Goal: Task Accomplishment & Management: Use online tool/utility

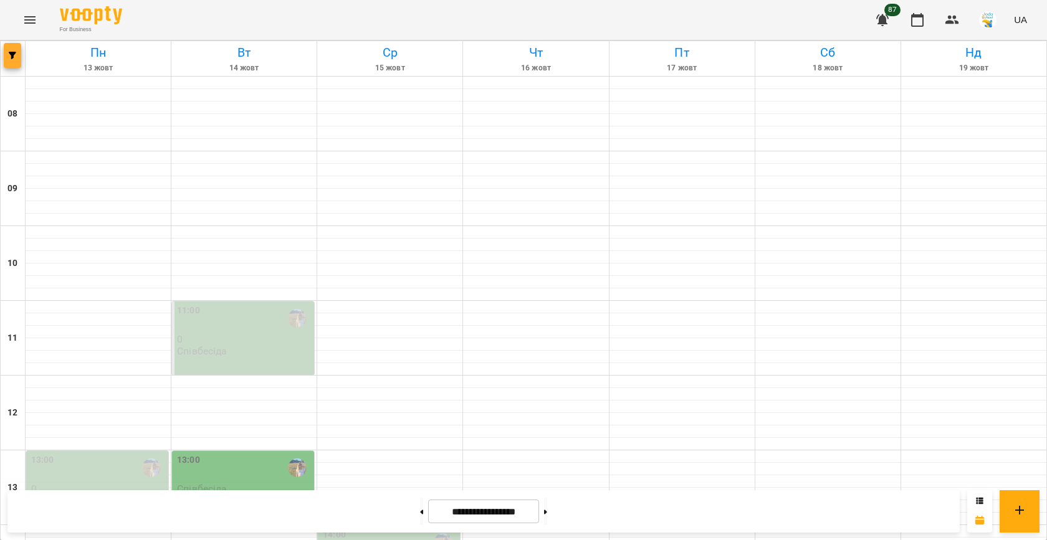
scroll to position [521, 0]
click at [16, 57] on span "button" at bounding box center [12, 55] width 17 height 7
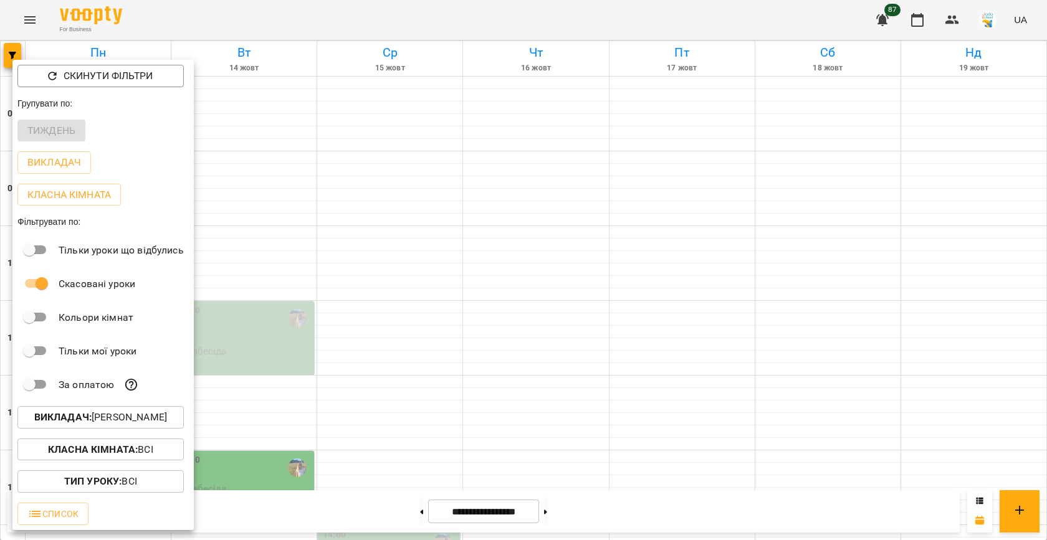
click at [100, 419] on p "Викладач : [PERSON_NAME]" at bounding box center [100, 417] width 133 height 15
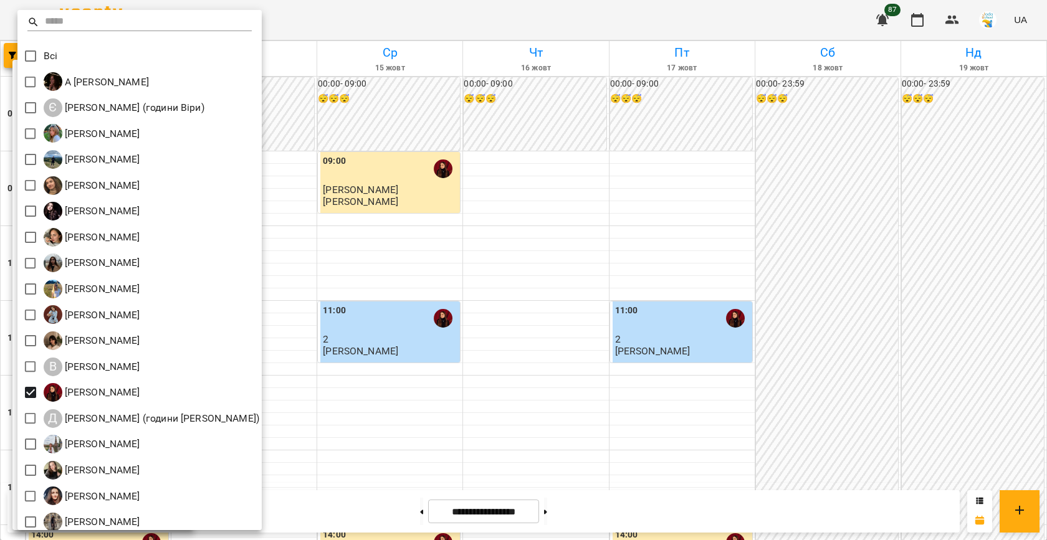
click at [397, 288] on div at bounding box center [523, 270] width 1047 height 540
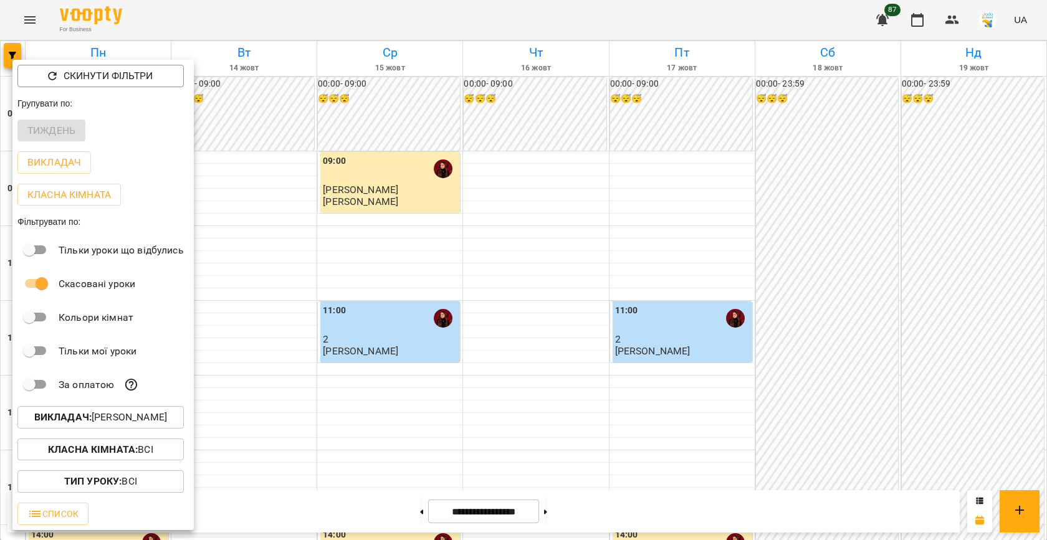
click at [311, 248] on div at bounding box center [523, 270] width 1047 height 540
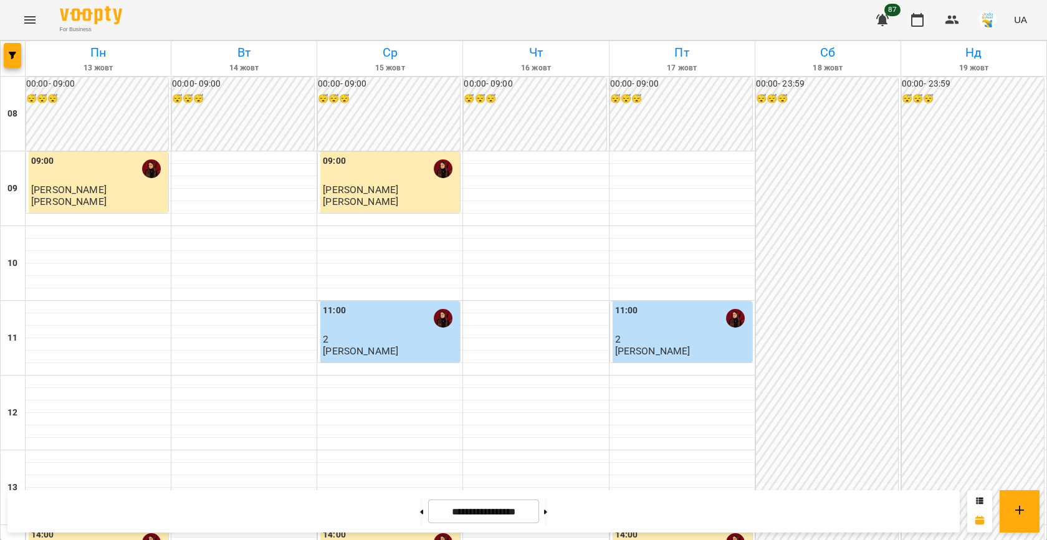
scroll to position [418, 0]
click at [12, 54] on icon "button" at bounding box center [12, 55] width 7 height 7
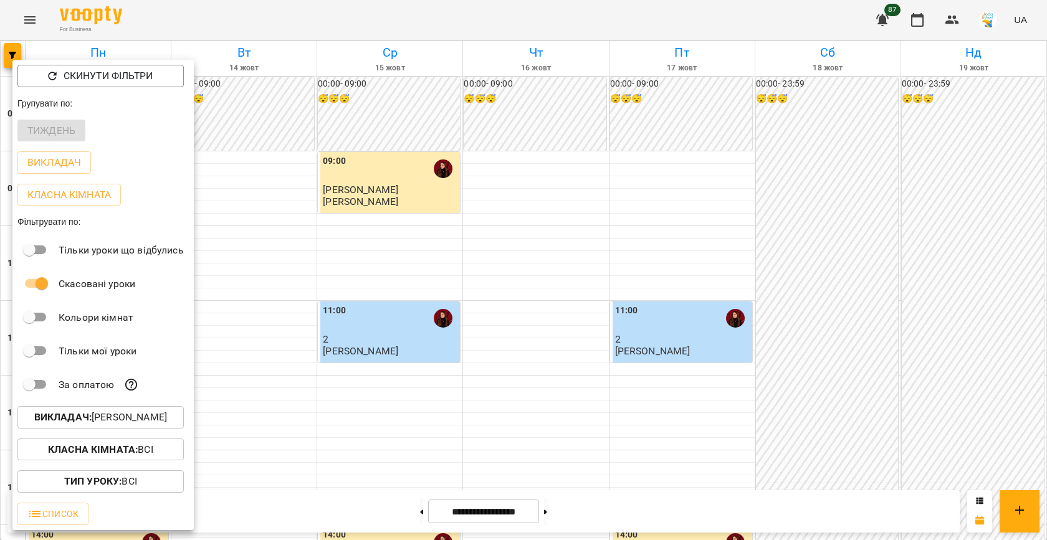
click at [115, 411] on button "Викладач : [PERSON_NAME]" at bounding box center [100, 417] width 166 height 22
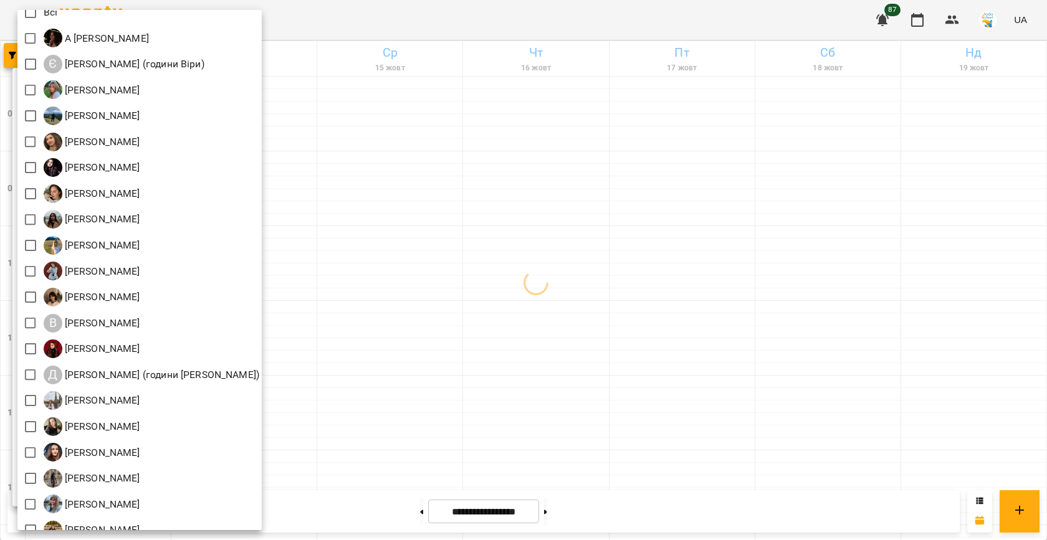
scroll to position [84, 0]
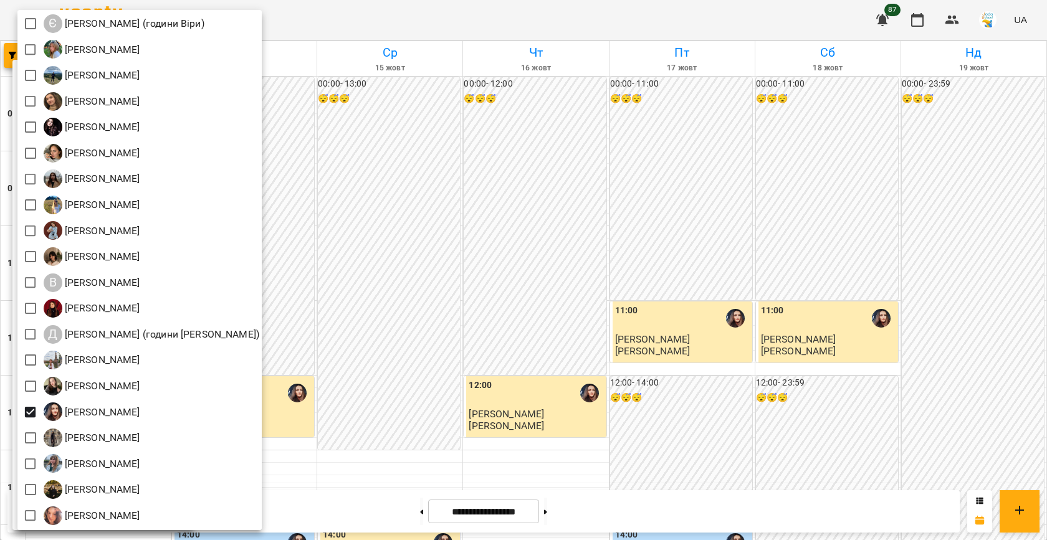
click at [361, 372] on div at bounding box center [523, 270] width 1047 height 540
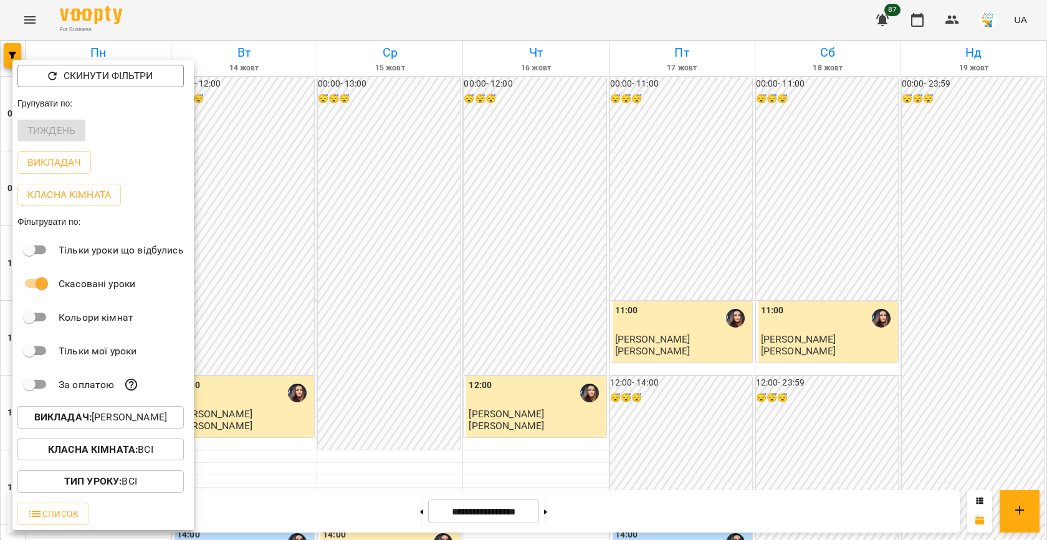
click at [424, 367] on div at bounding box center [523, 270] width 1047 height 540
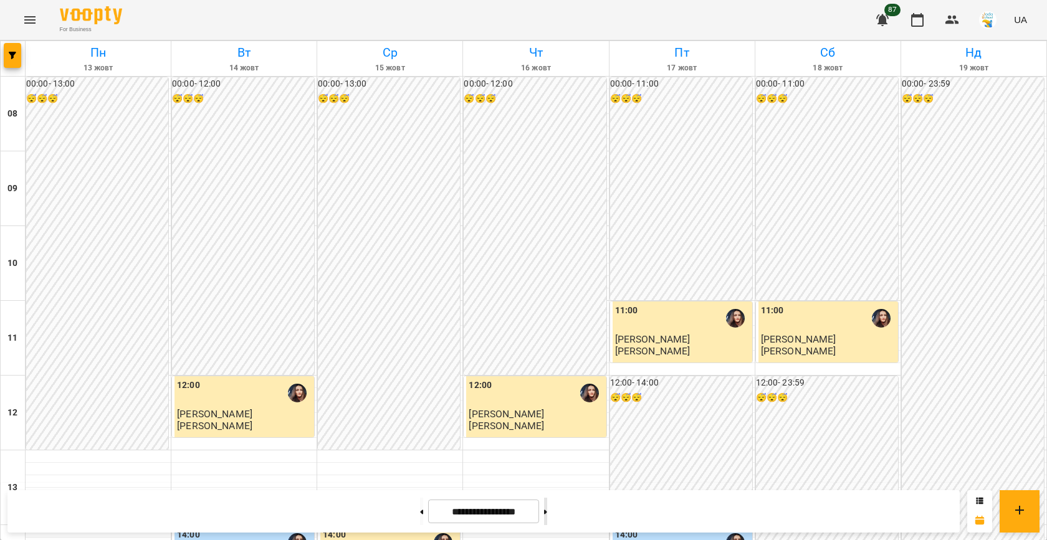
click at [547, 510] on icon at bounding box center [545, 512] width 3 height 5
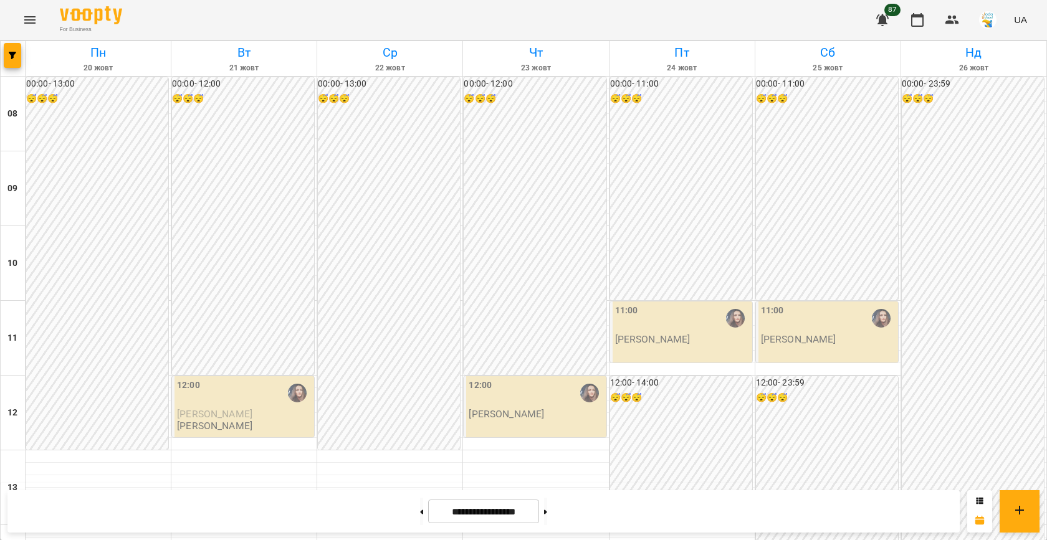
scroll to position [475, 0]
click at [1, 49] on div at bounding box center [13, 58] width 25 height 35
click at [14, 54] on icon "button" at bounding box center [12, 55] width 7 height 7
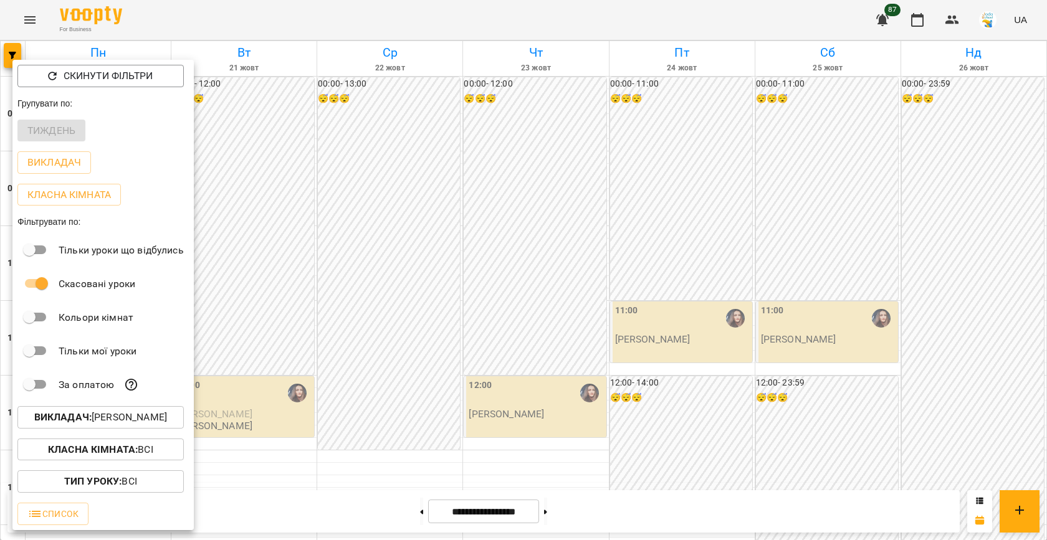
click at [98, 422] on p "Викладач : [PERSON_NAME]" at bounding box center [100, 417] width 133 height 15
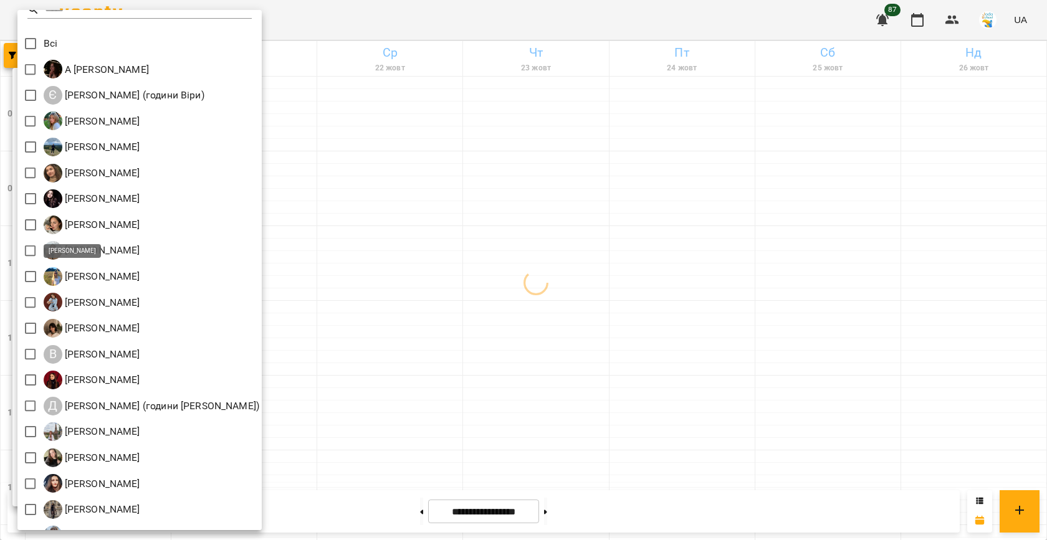
scroll to position [0, 0]
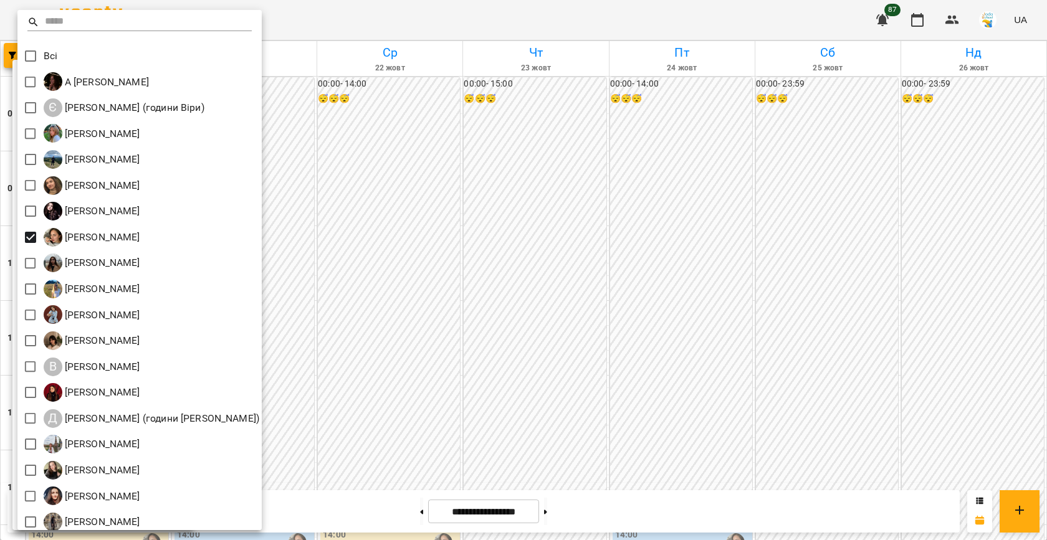
click at [426, 209] on div at bounding box center [523, 270] width 1047 height 540
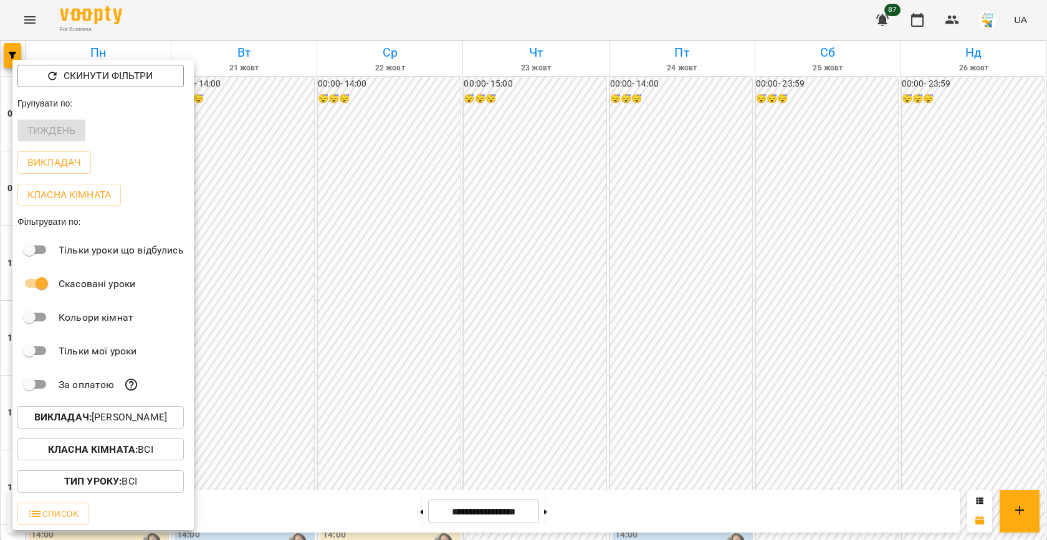
click at [349, 207] on div at bounding box center [523, 270] width 1047 height 540
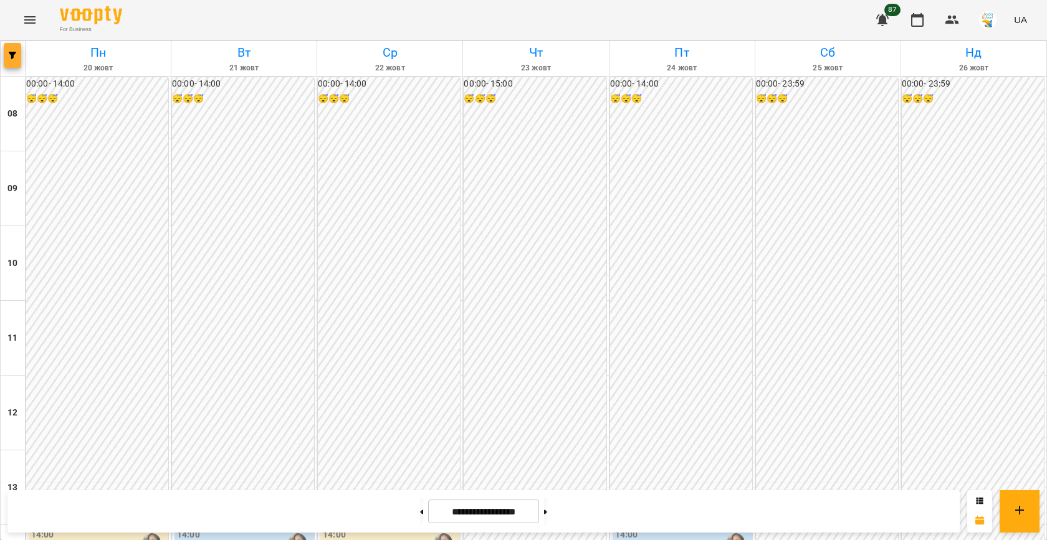
click at [13, 55] on icon "button" at bounding box center [12, 55] width 7 height 7
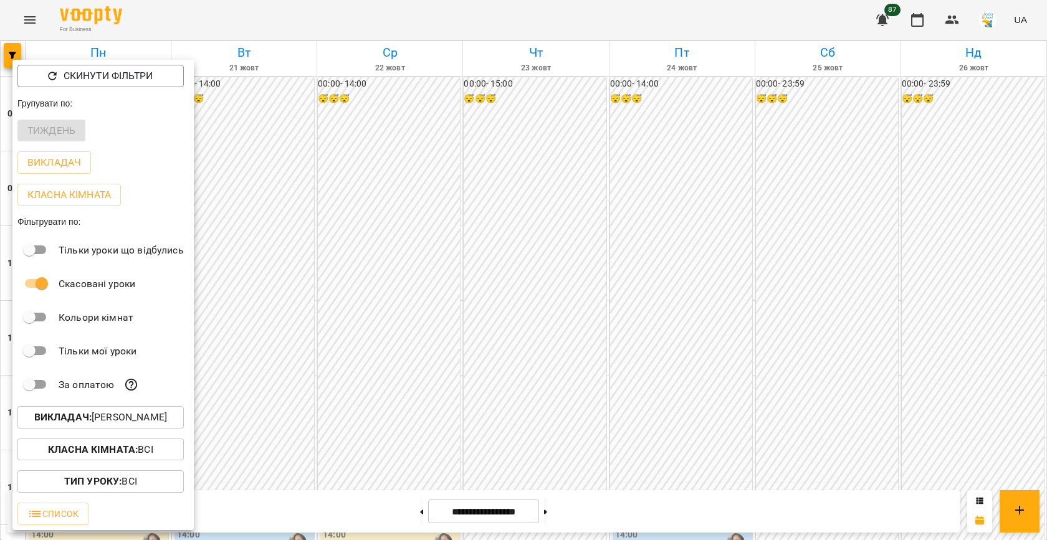
click at [85, 419] on b "Викладач :" at bounding box center [62, 417] width 57 height 12
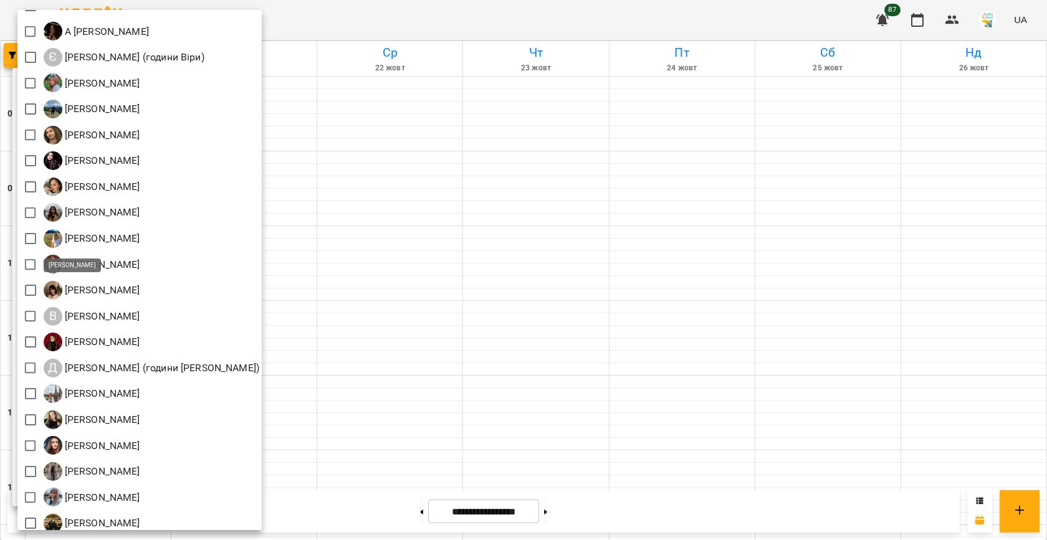
scroll to position [84, 0]
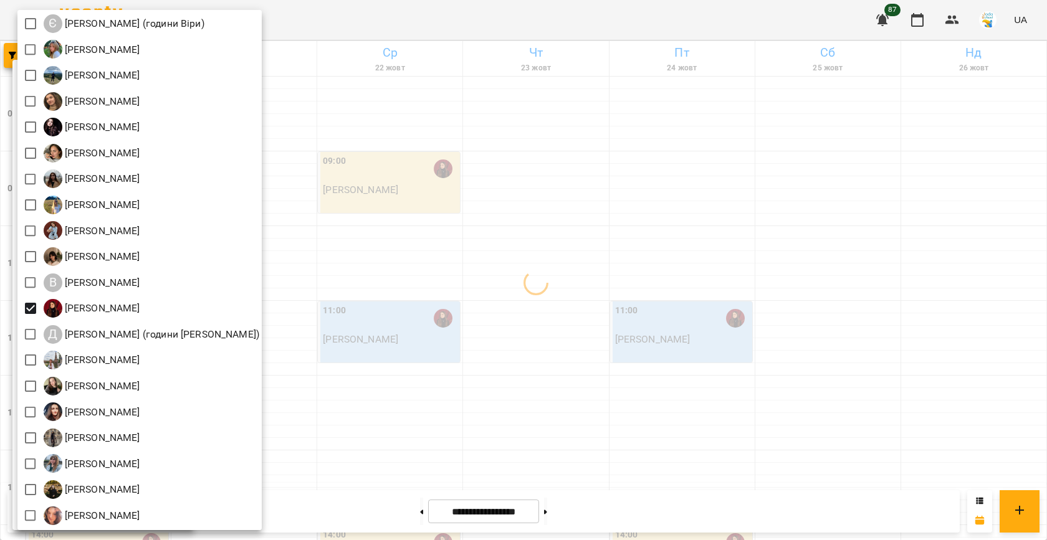
click at [390, 262] on div at bounding box center [523, 270] width 1047 height 540
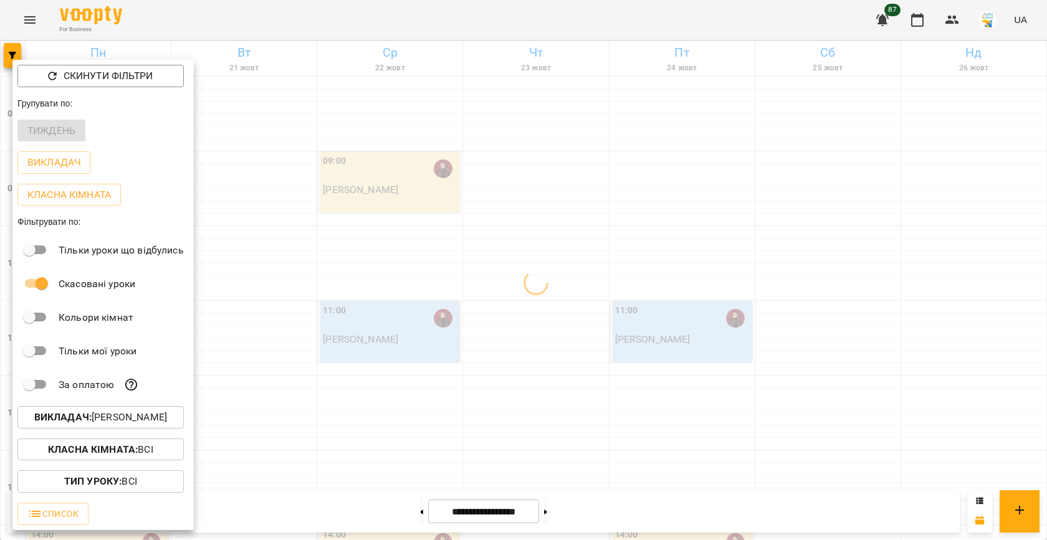
click at [366, 259] on div at bounding box center [523, 270] width 1047 height 540
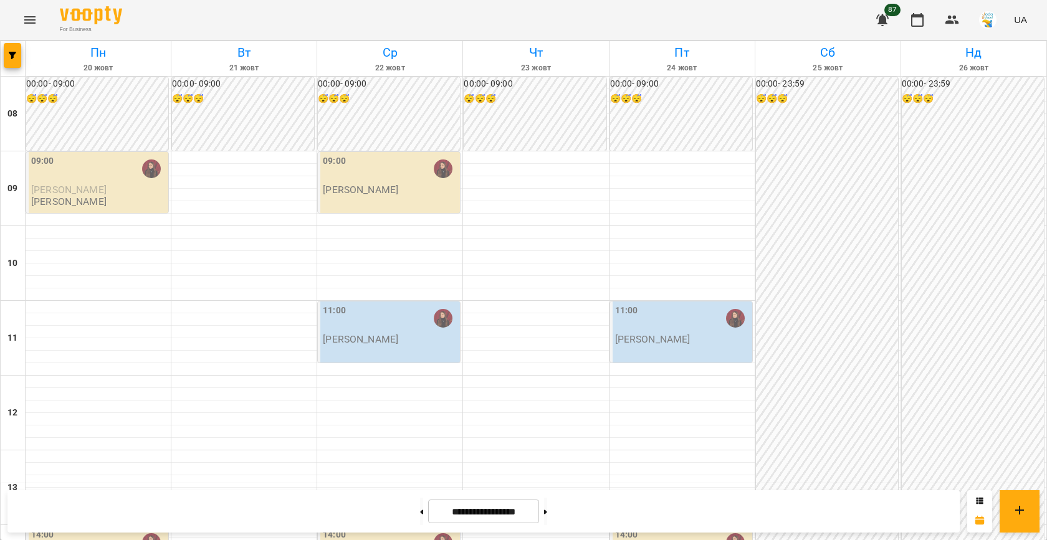
scroll to position [430, 0]
click at [12, 54] on icon "button" at bounding box center [12, 55] width 7 height 7
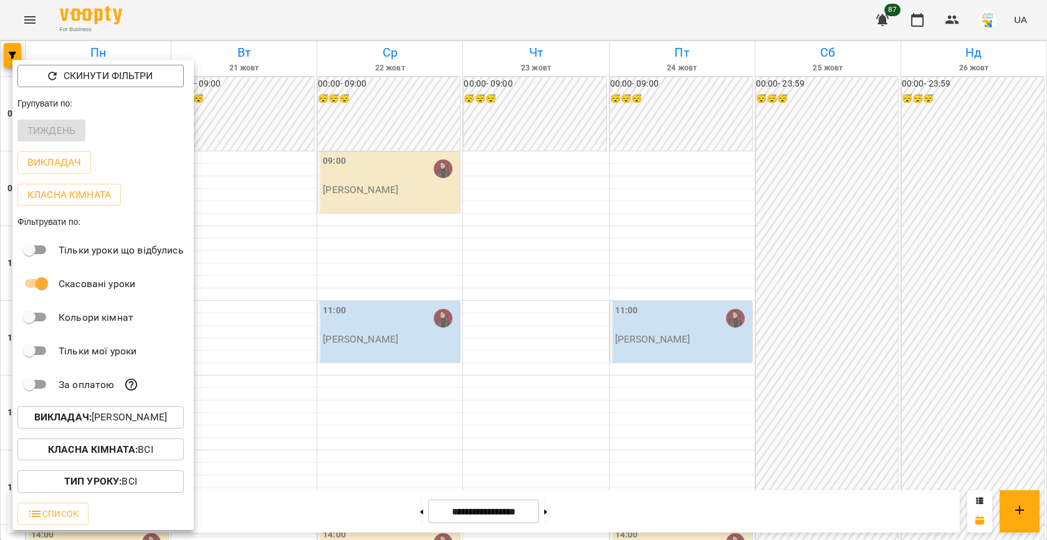
click at [355, 196] on div at bounding box center [523, 270] width 1047 height 540
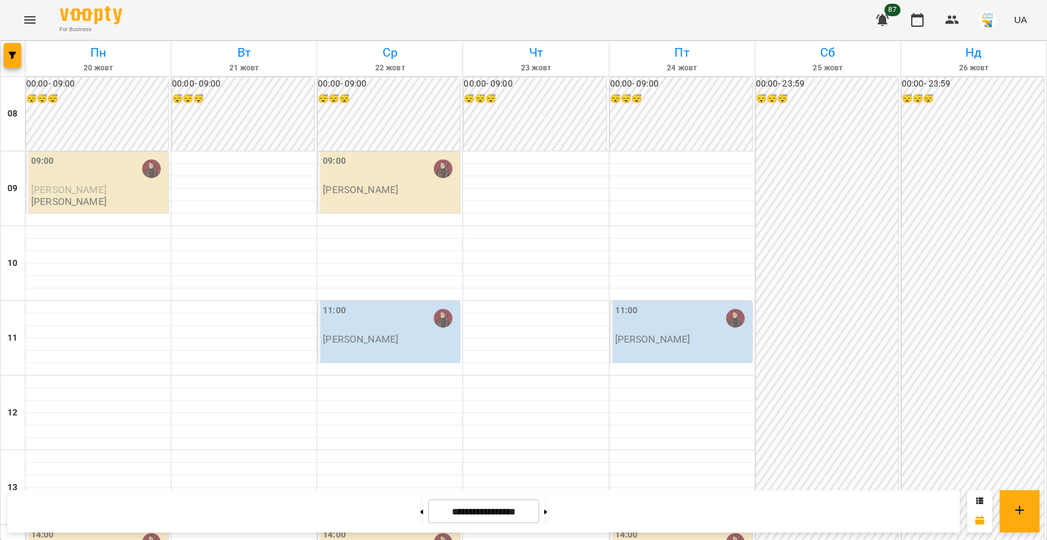
scroll to position [639, 0]
click at [14, 59] on icon "button" at bounding box center [12, 55] width 7 height 7
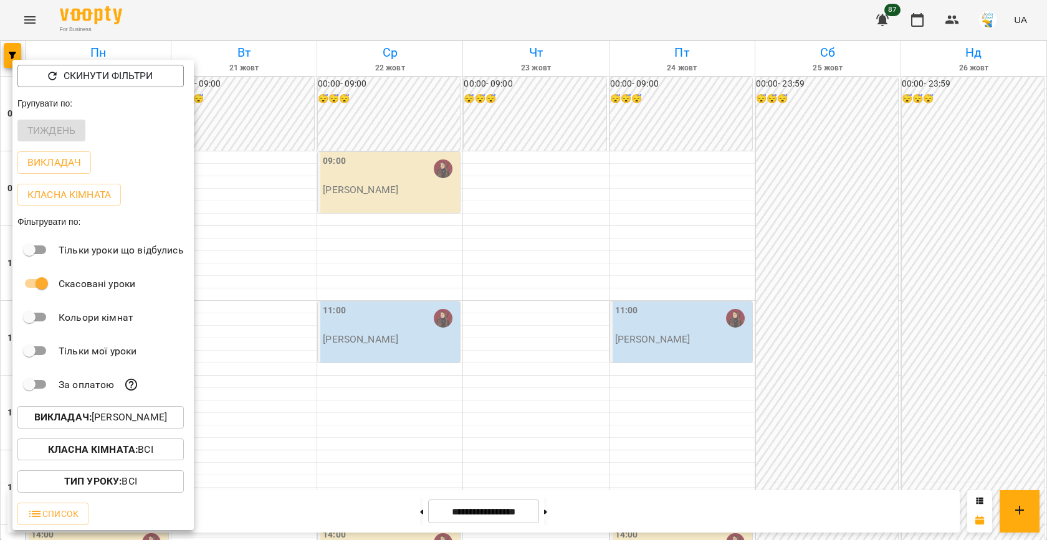
click at [140, 418] on p "Викладач : [PERSON_NAME]" at bounding box center [100, 417] width 133 height 15
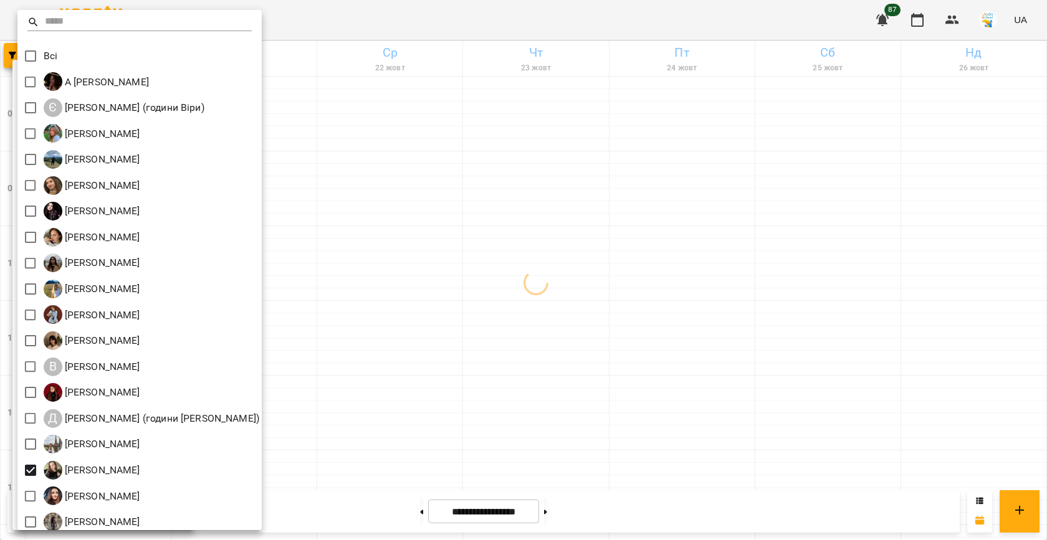
click at [526, 341] on div at bounding box center [523, 270] width 1047 height 540
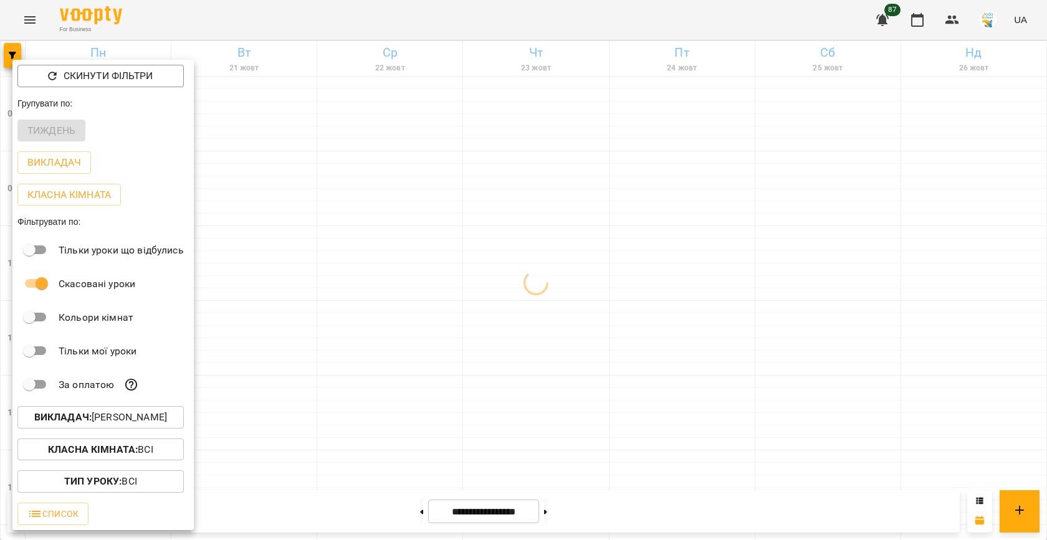
click at [416, 344] on div at bounding box center [523, 270] width 1047 height 540
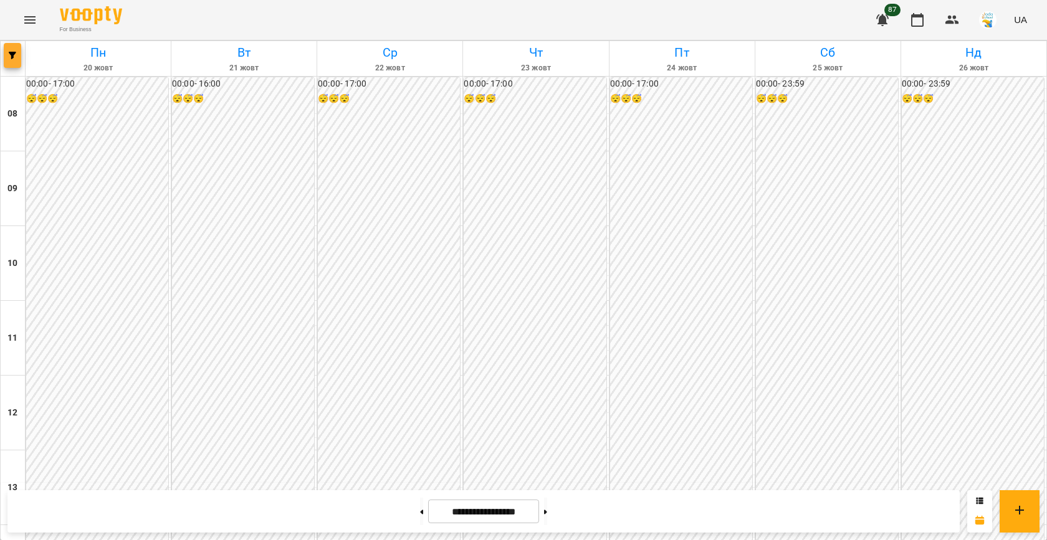
click at [14, 55] on icon "button" at bounding box center [12, 55] width 7 height 7
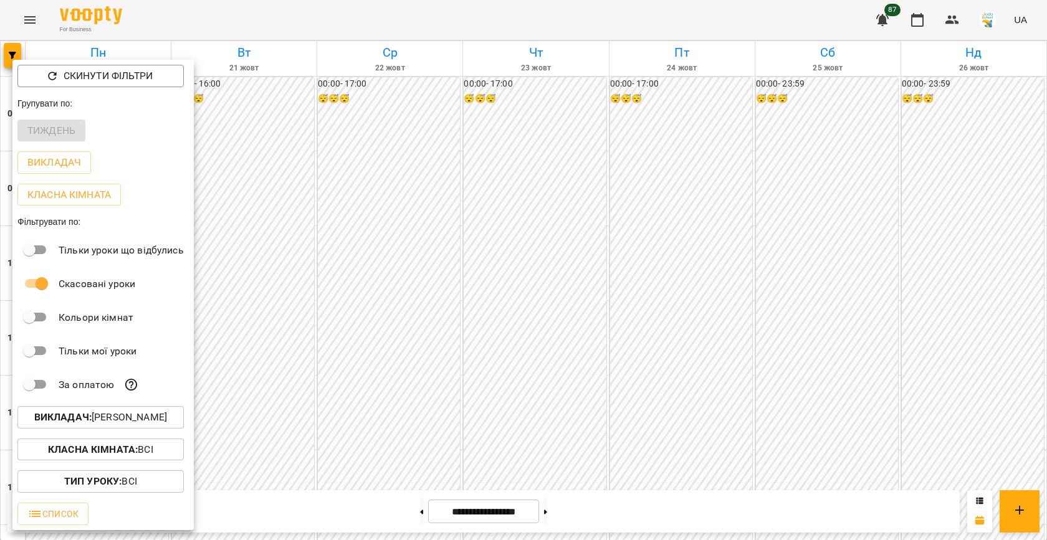
click at [106, 425] on p "Викладач : [PERSON_NAME]" at bounding box center [100, 417] width 133 height 15
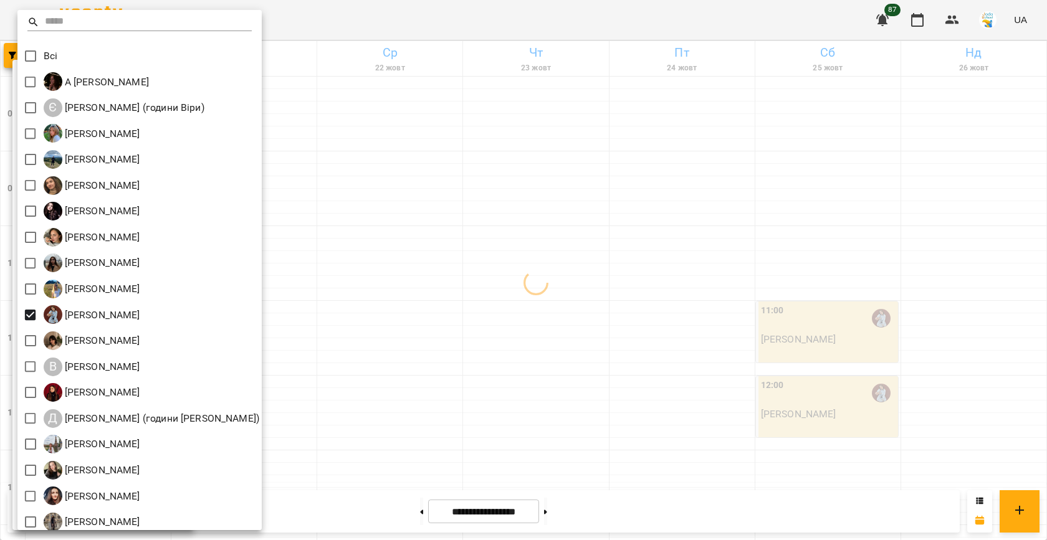
click at [517, 311] on div at bounding box center [523, 270] width 1047 height 540
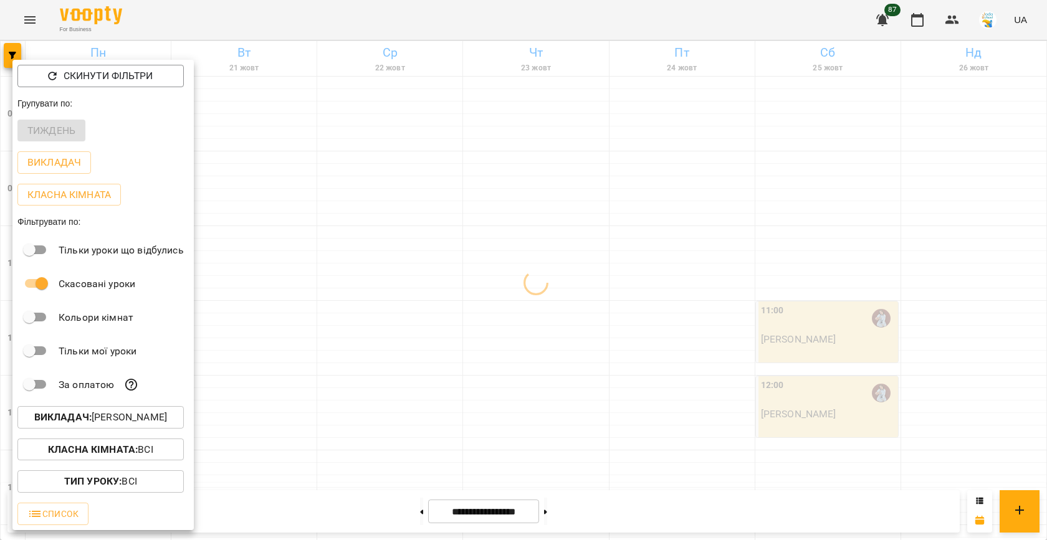
click at [435, 293] on div at bounding box center [523, 270] width 1047 height 540
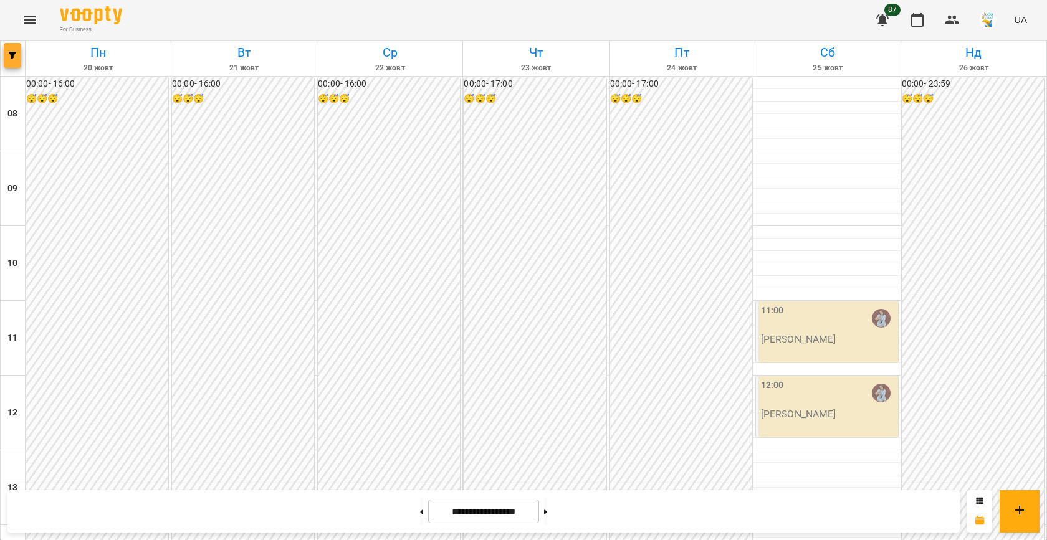
click at [12, 60] on button "button" at bounding box center [12, 55] width 17 height 25
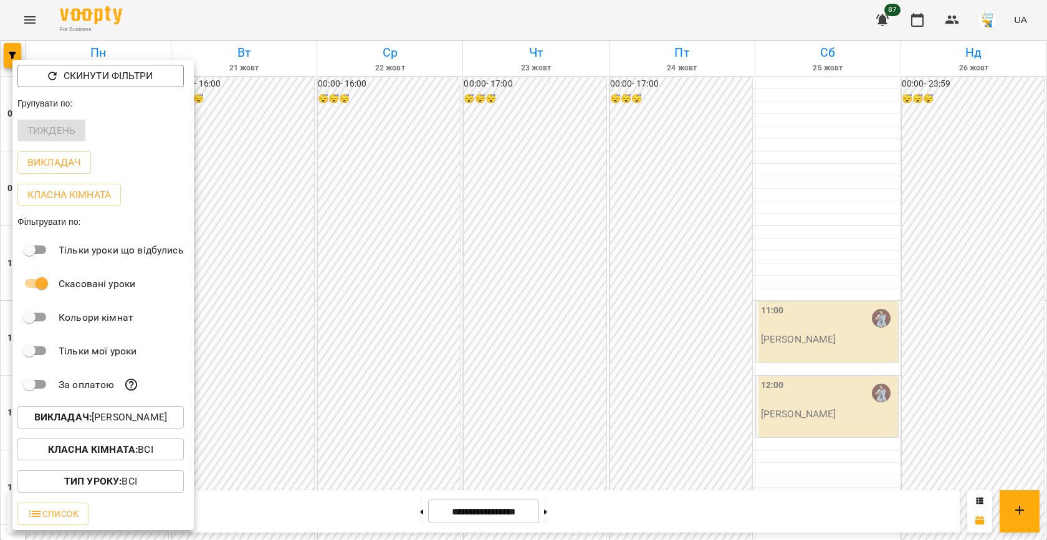
click at [143, 429] on button "Викладач : [PERSON_NAME]" at bounding box center [100, 417] width 166 height 22
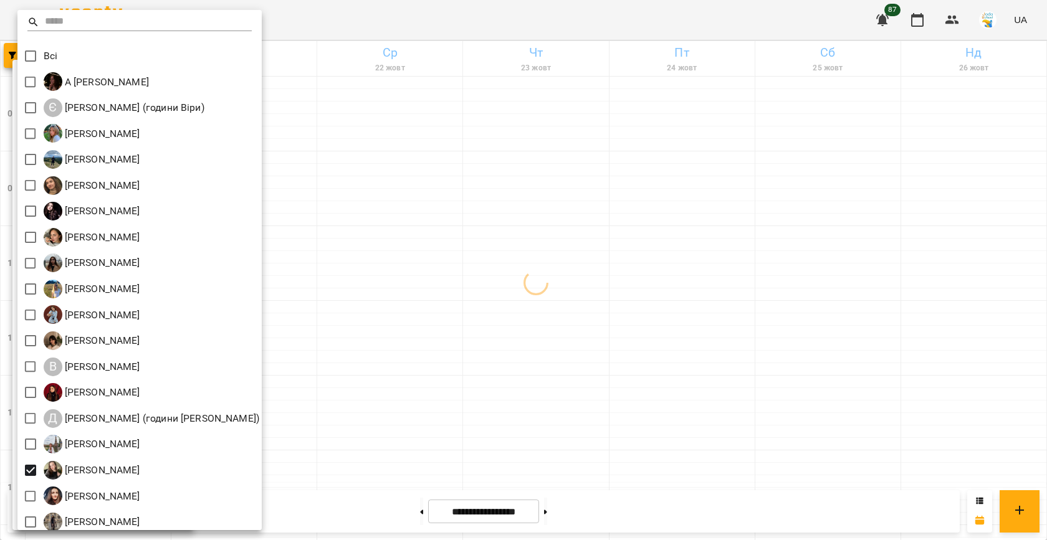
click at [444, 355] on div at bounding box center [523, 270] width 1047 height 540
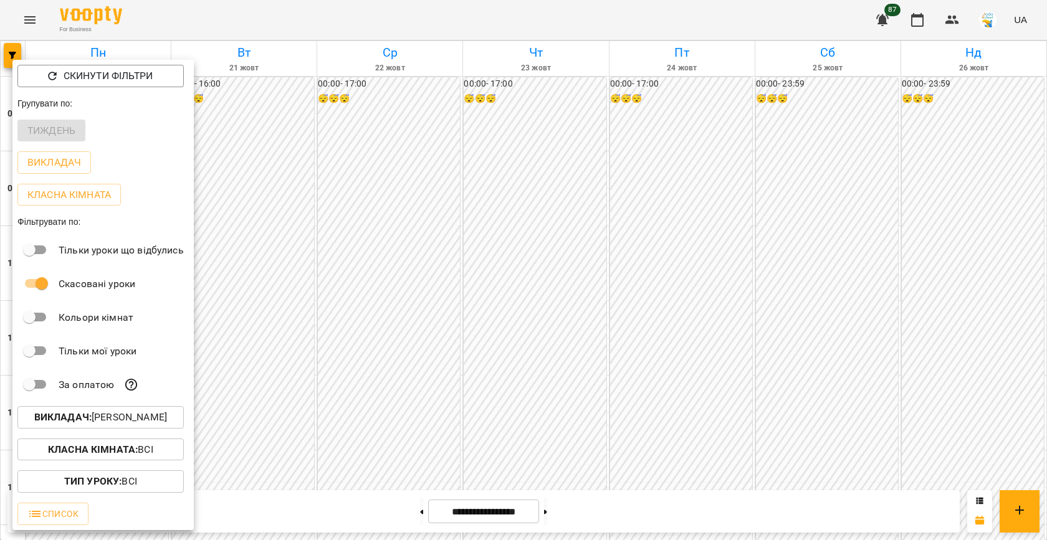
click at [444, 355] on div at bounding box center [523, 270] width 1047 height 540
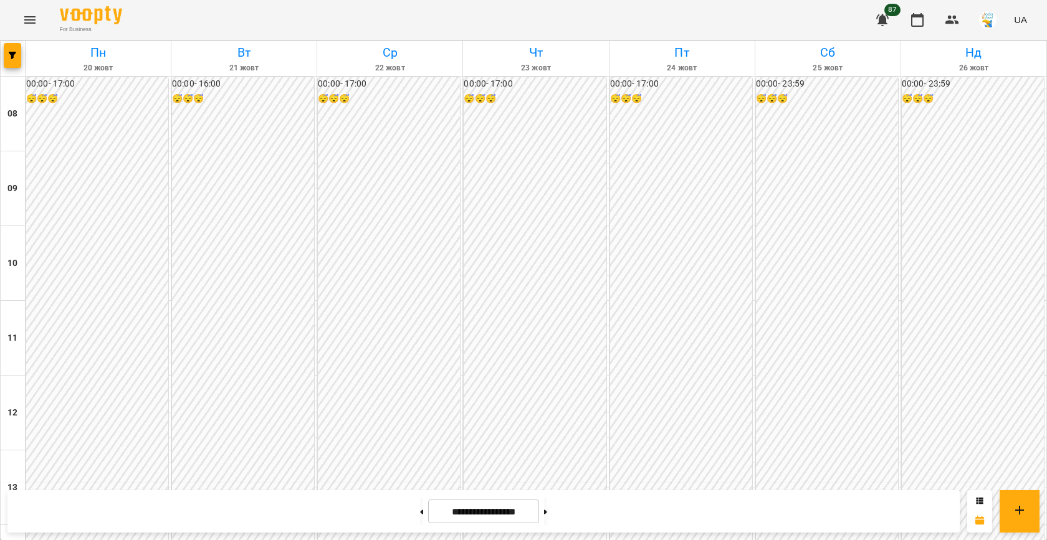
scroll to position [571, 0]
click at [16, 58] on icon "button" at bounding box center [12, 55] width 7 height 7
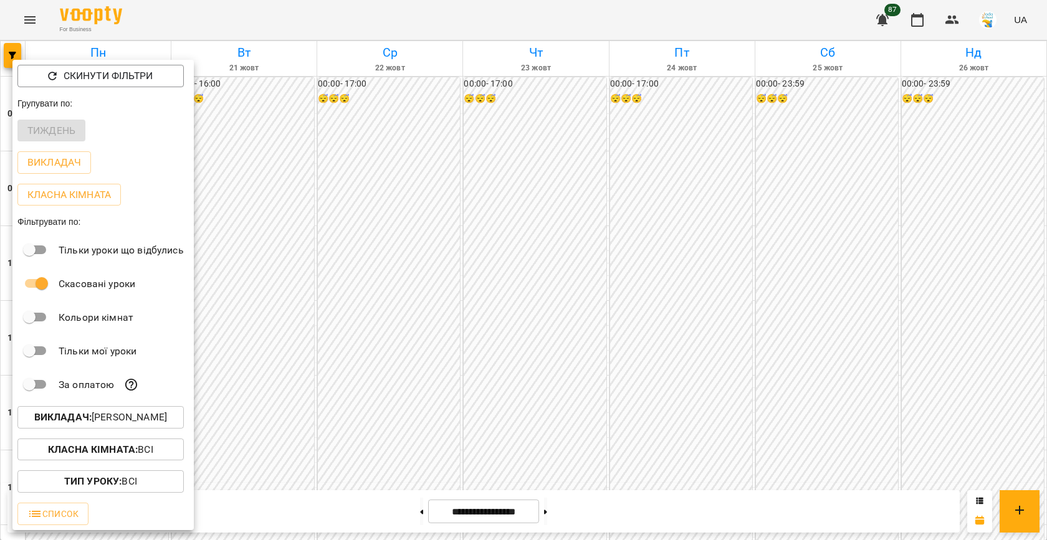
click at [134, 423] on p "Викладач : [PERSON_NAME]" at bounding box center [100, 417] width 133 height 15
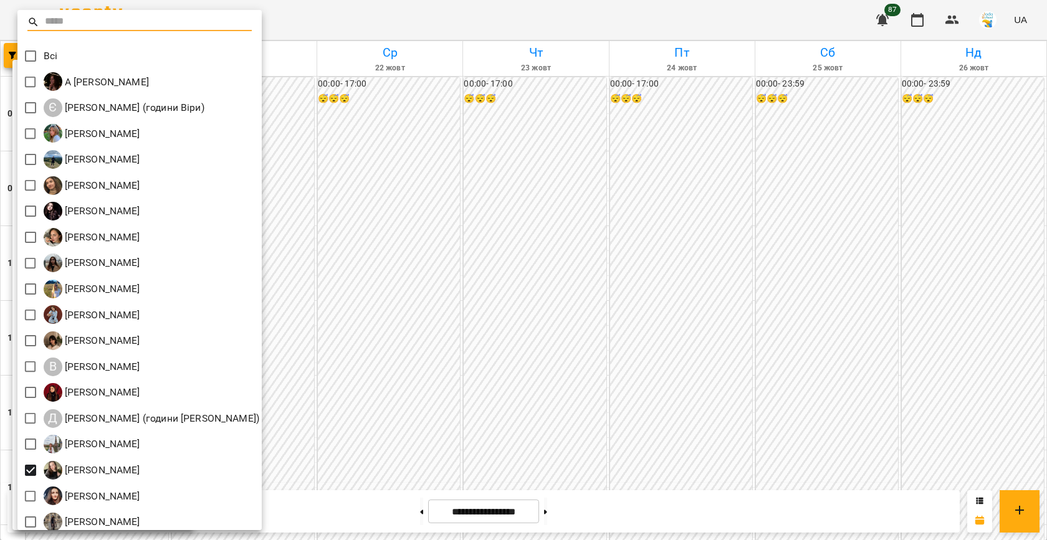
click at [427, 322] on div at bounding box center [523, 270] width 1047 height 540
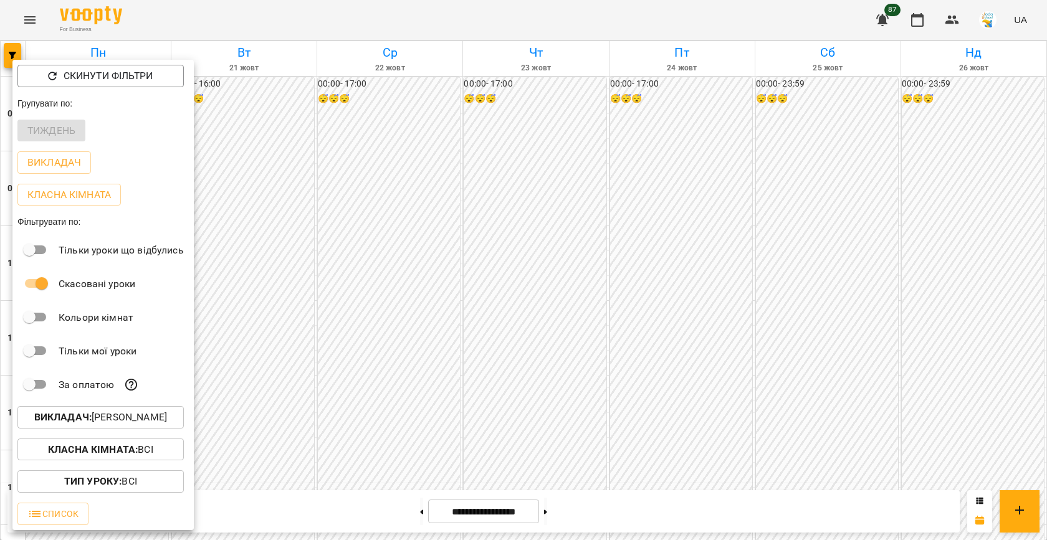
click at [406, 515] on div at bounding box center [523, 270] width 1047 height 540
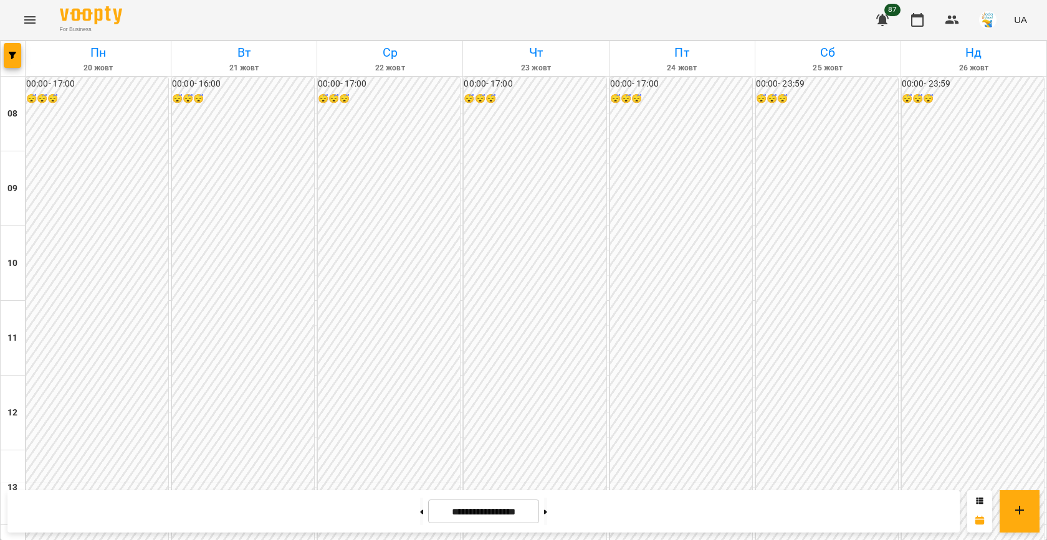
click at [420, 515] on button at bounding box center [421, 511] width 3 height 27
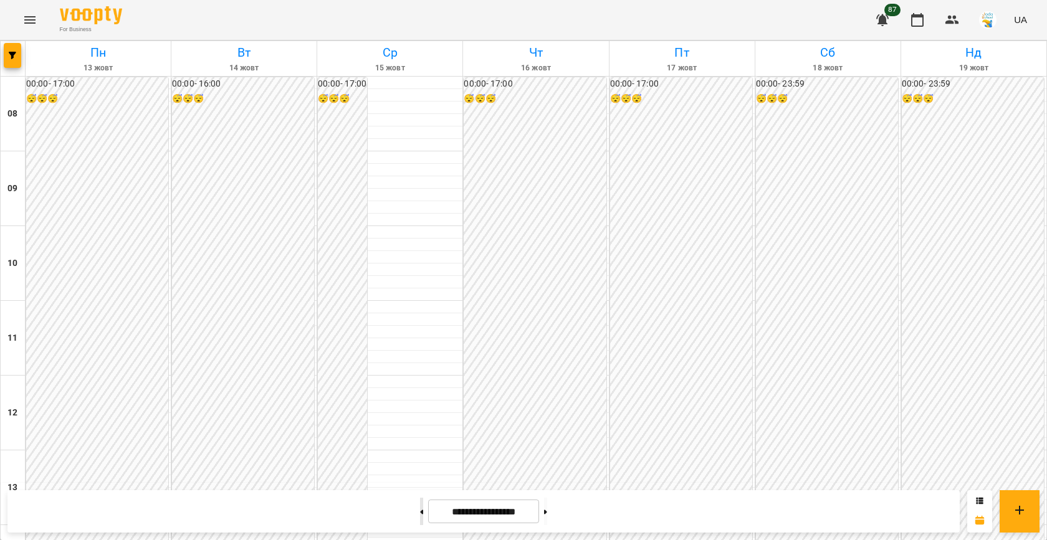
click at [420, 513] on icon at bounding box center [421, 512] width 3 height 5
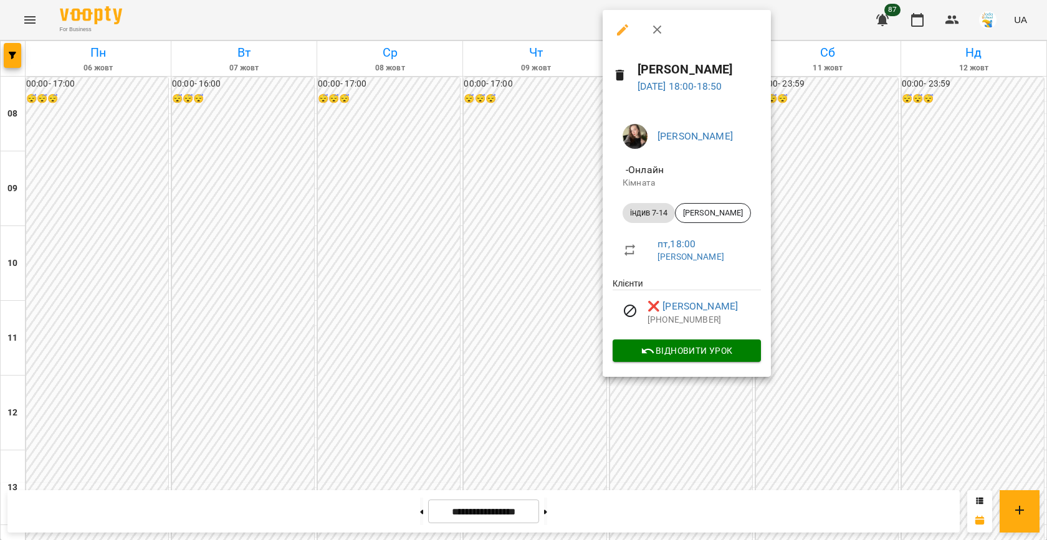
click at [510, 277] on div at bounding box center [523, 270] width 1047 height 540
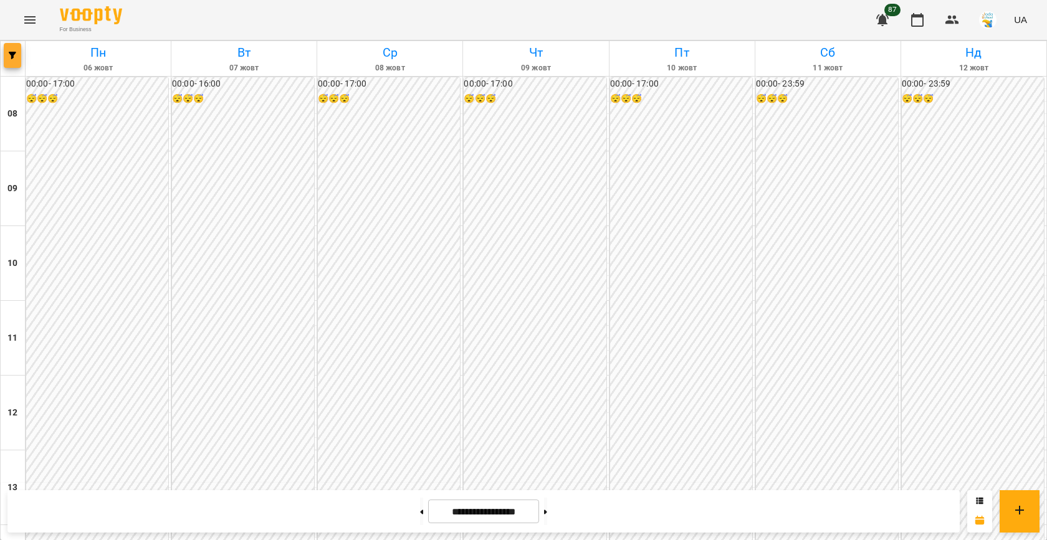
click at [12, 55] on icon "button" at bounding box center [12, 55] width 7 height 7
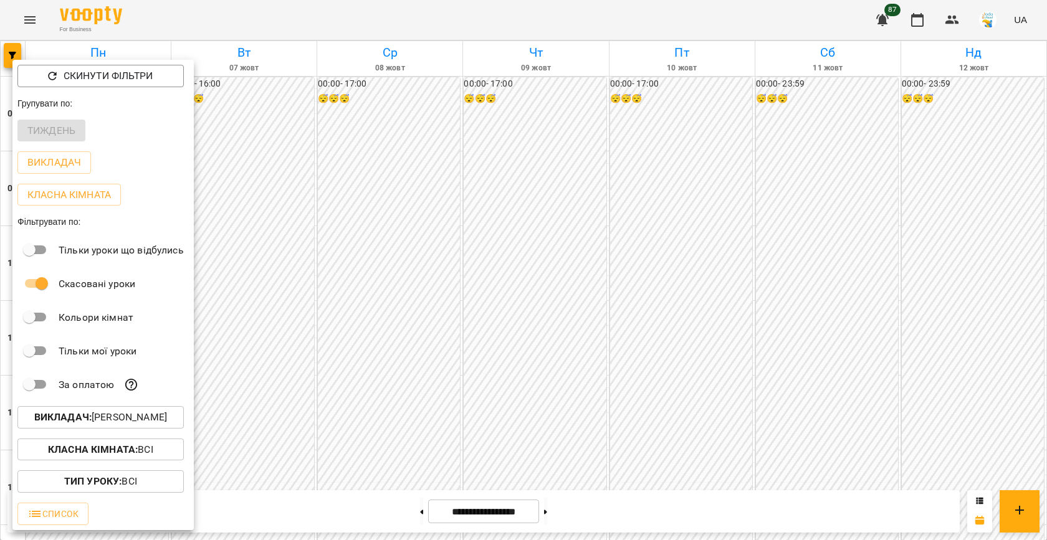
click at [105, 414] on p "Викладач : [PERSON_NAME]" at bounding box center [100, 417] width 133 height 15
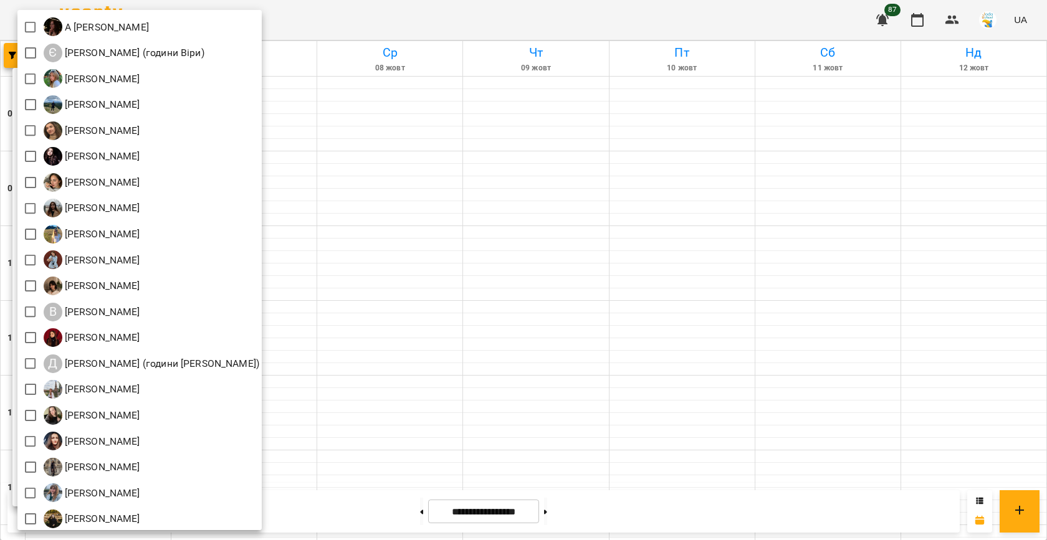
scroll to position [67, 0]
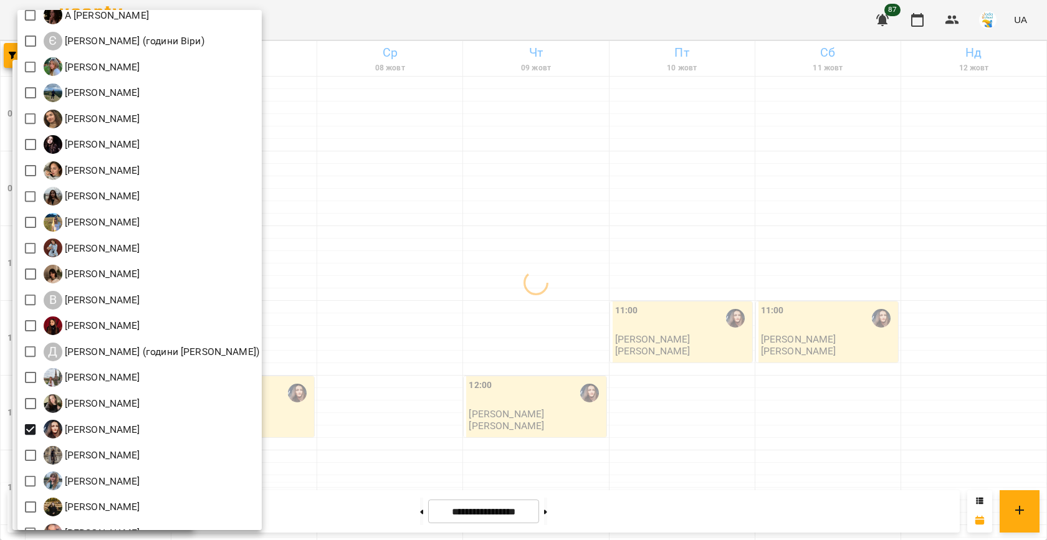
click at [356, 318] on div at bounding box center [523, 270] width 1047 height 540
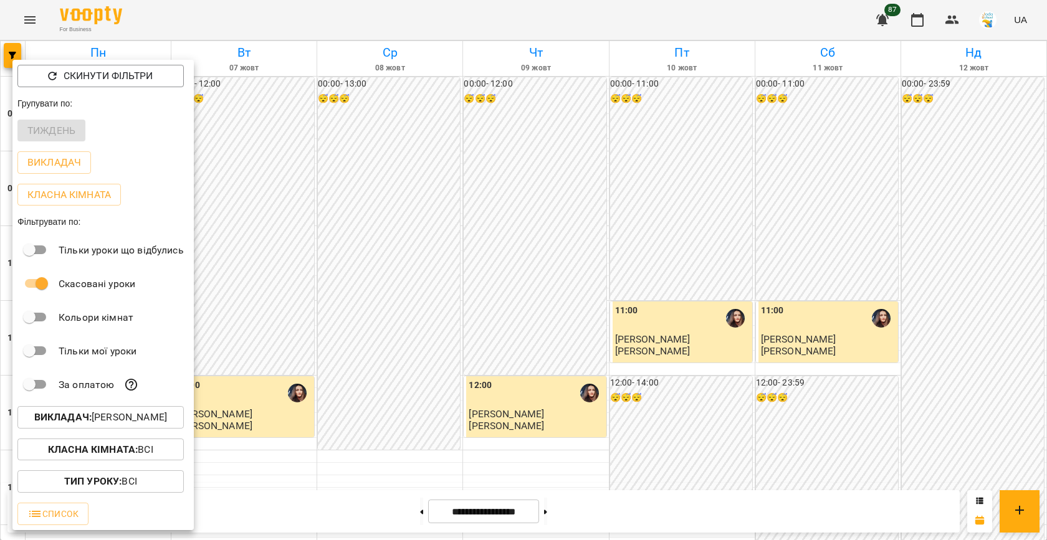
click at [437, 311] on div at bounding box center [523, 270] width 1047 height 540
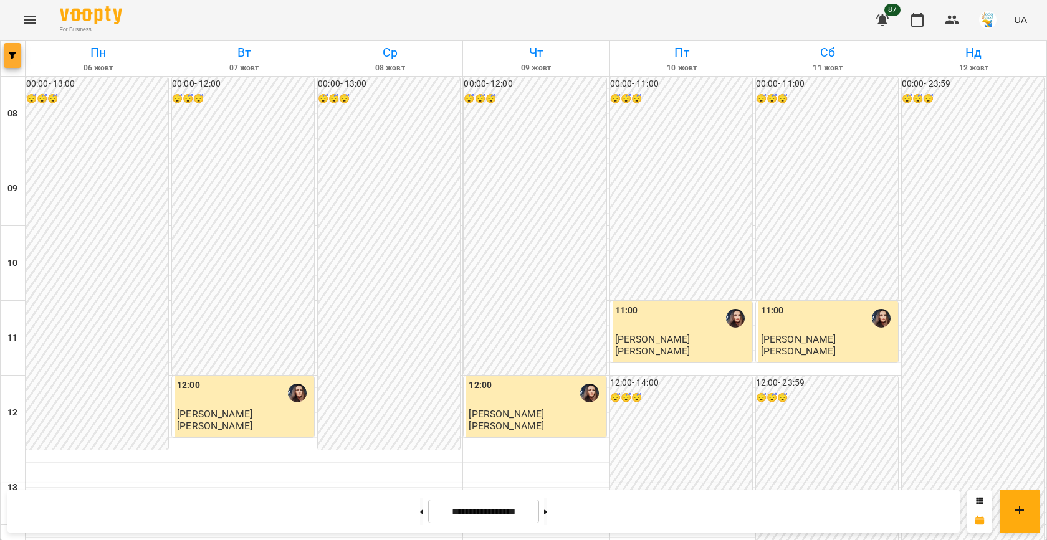
click at [11, 45] on button "button" at bounding box center [12, 55] width 17 height 25
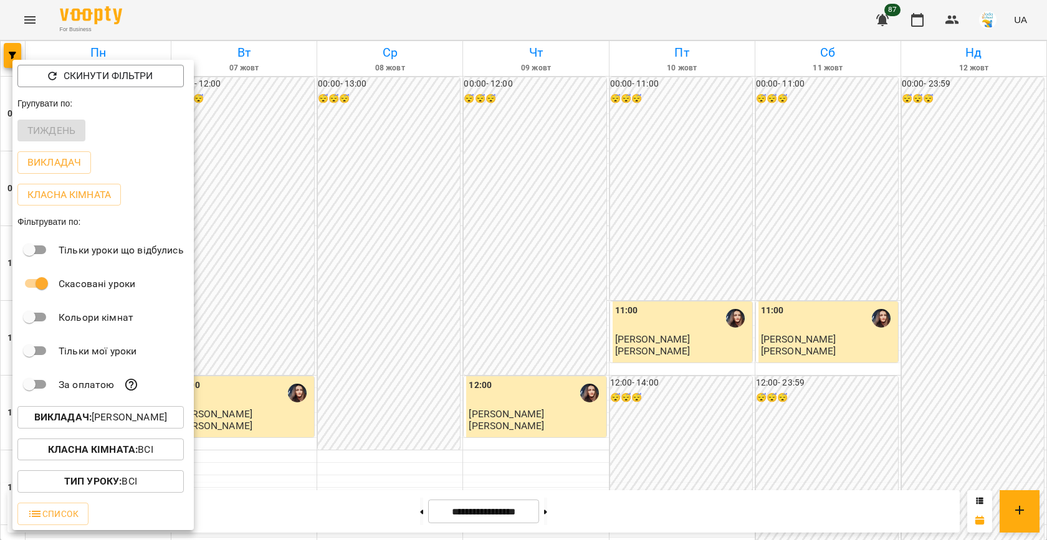
click at [128, 429] on button "Викладач : [PERSON_NAME]" at bounding box center [100, 417] width 166 height 22
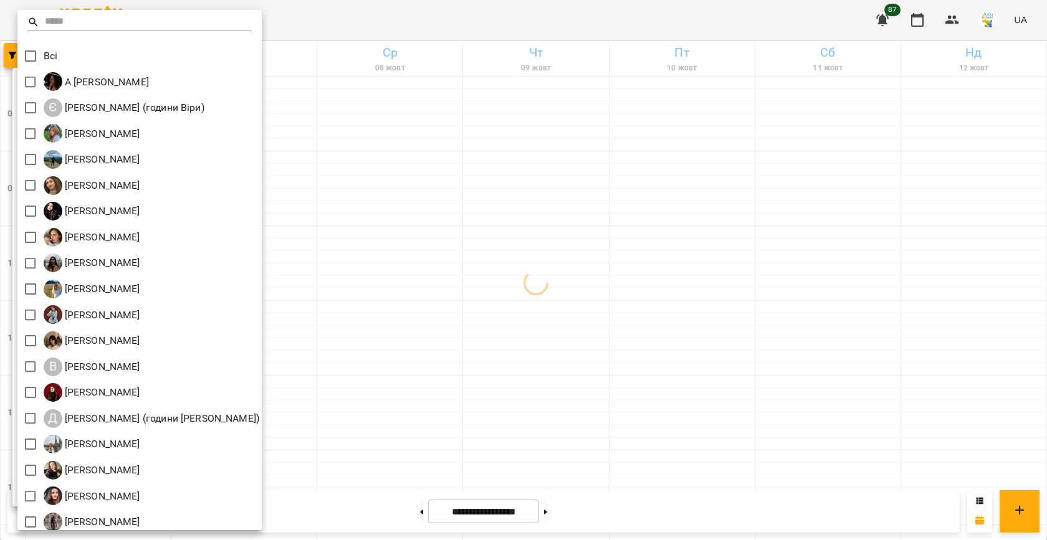
scroll to position [84, 0]
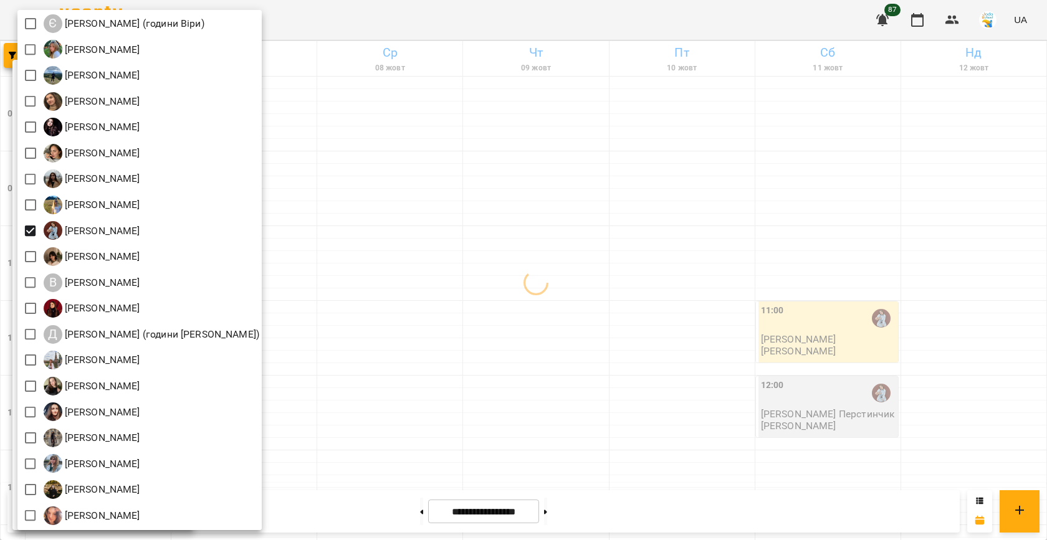
click at [488, 272] on div at bounding box center [523, 270] width 1047 height 540
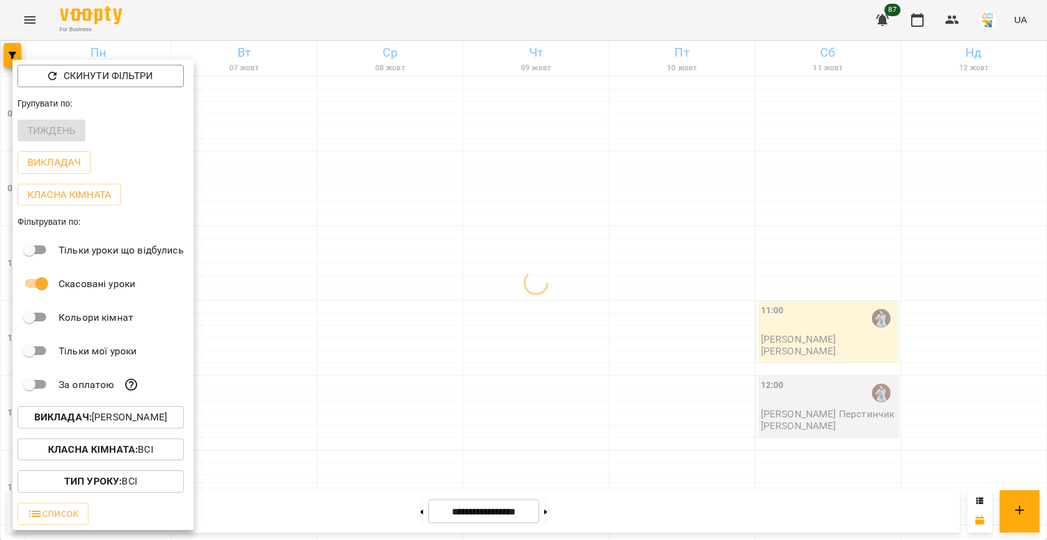
click at [437, 338] on div "Всі А [PERSON_NAME] Є [PERSON_NAME] (години Віри) [PERSON_NAME] [PERSON_NAME] Р…" at bounding box center [523, 270] width 1047 height 540
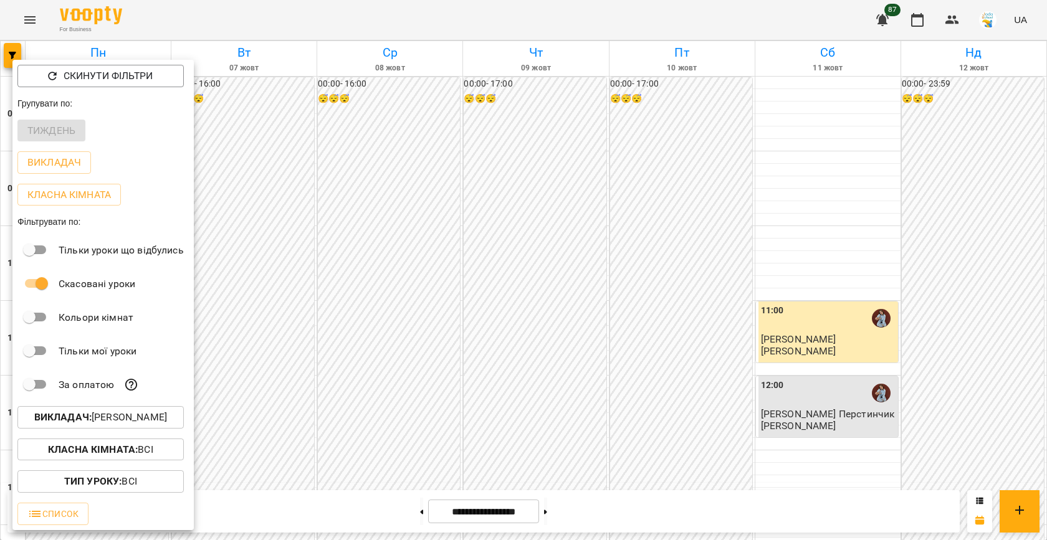
click at [478, 335] on div at bounding box center [523, 270] width 1047 height 540
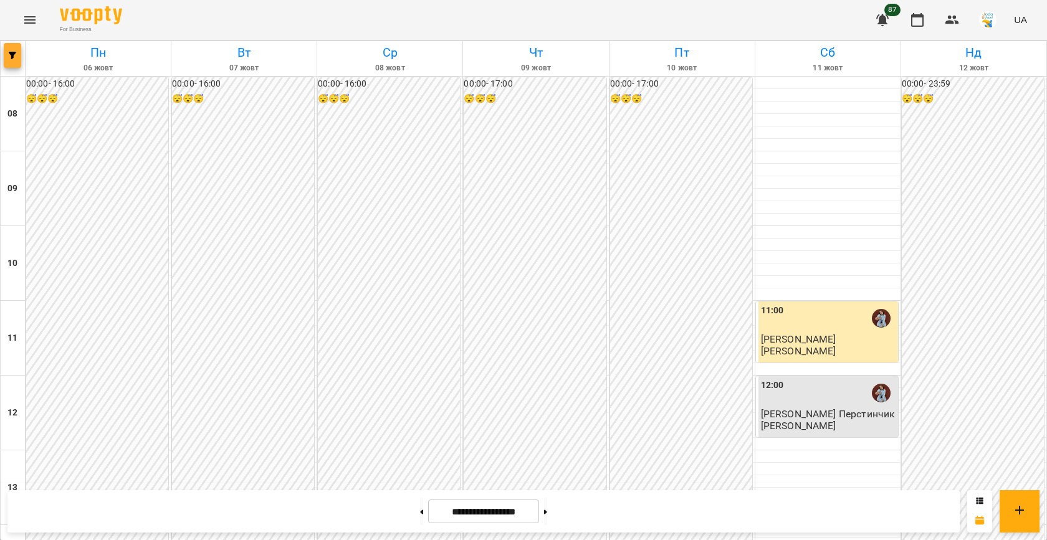
click at [15, 60] on button "button" at bounding box center [12, 55] width 17 height 25
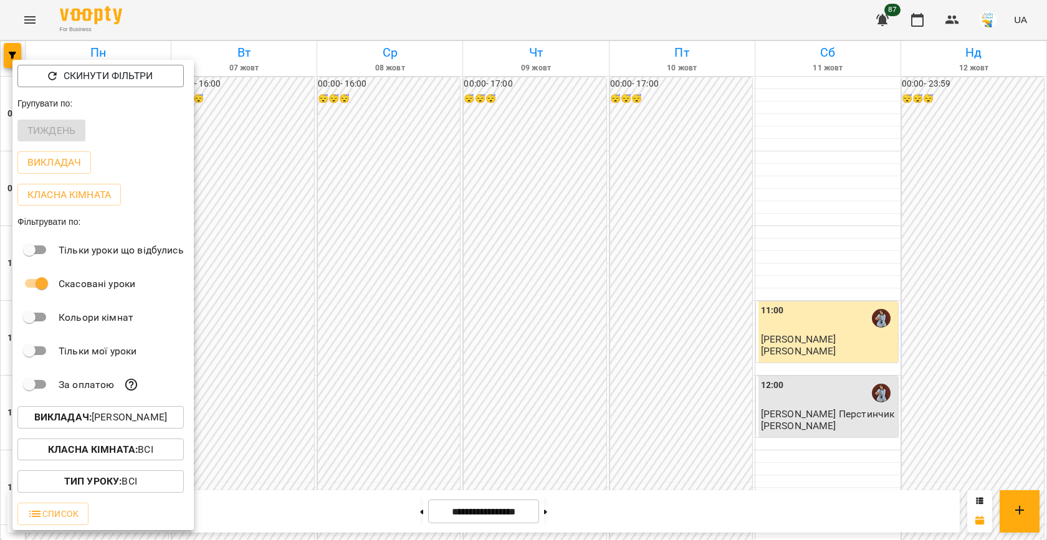
click at [122, 421] on p "Викладач : [PERSON_NAME]" at bounding box center [100, 417] width 133 height 15
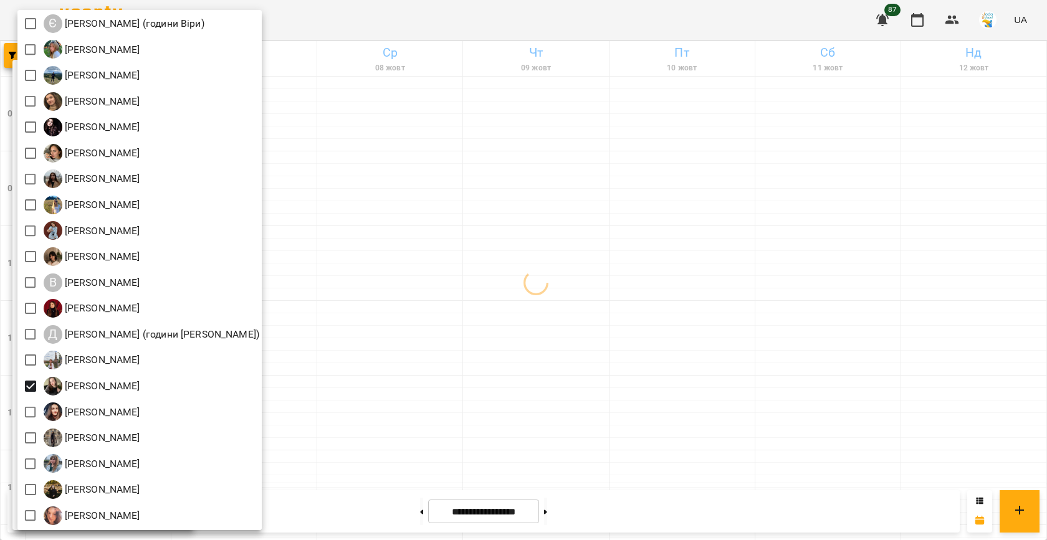
click at [384, 321] on div at bounding box center [523, 270] width 1047 height 540
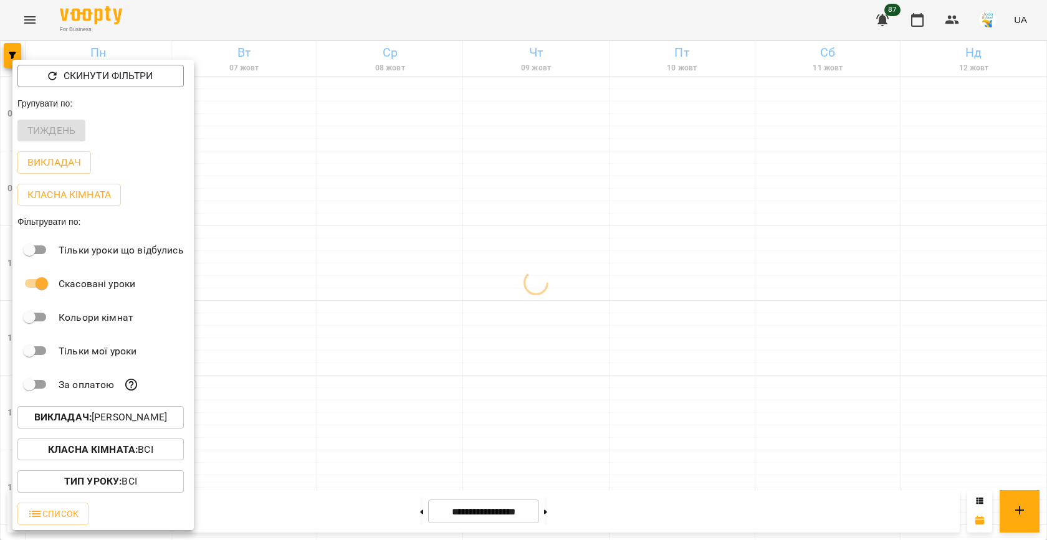
click at [384, 321] on div at bounding box center [523, 270] width 1047 height 540
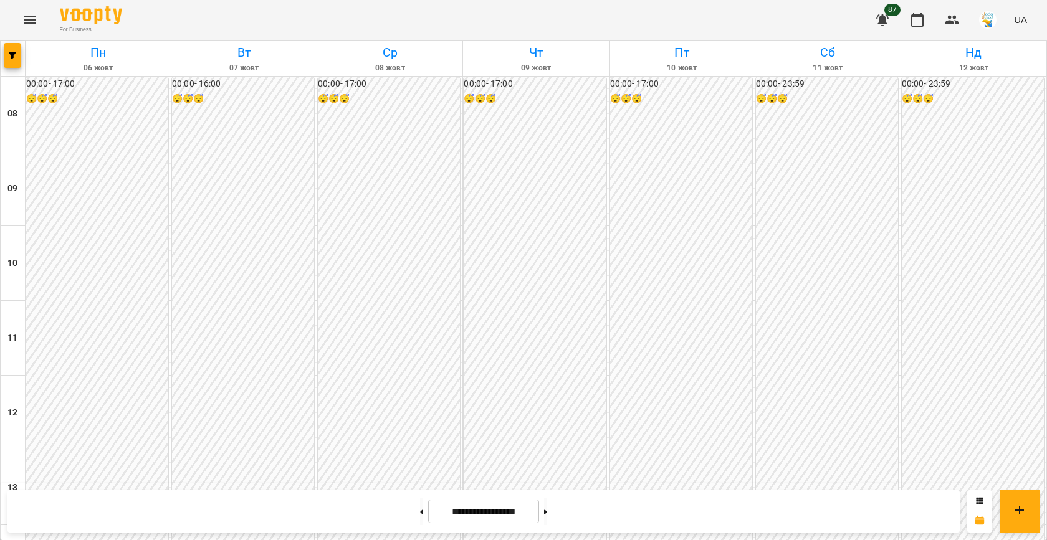
scroll to position [639, 0]
click at [16, 61] on button "button" at bounding box center [12, 55] width 17 height 25
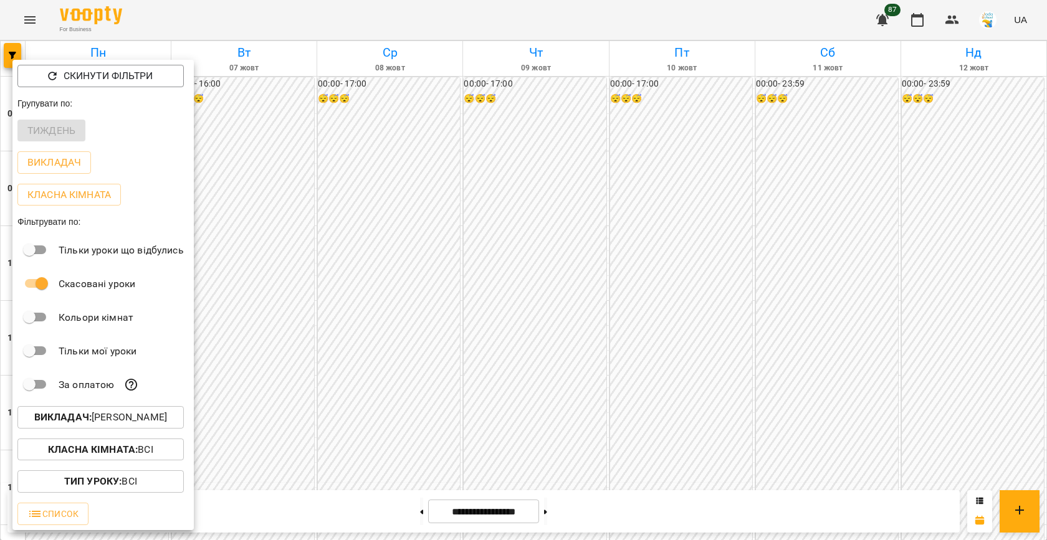
click at [112, 414] on p "Викладач : [PERSON_NAME]" at bounding box center [100, 417] width 133 height 15
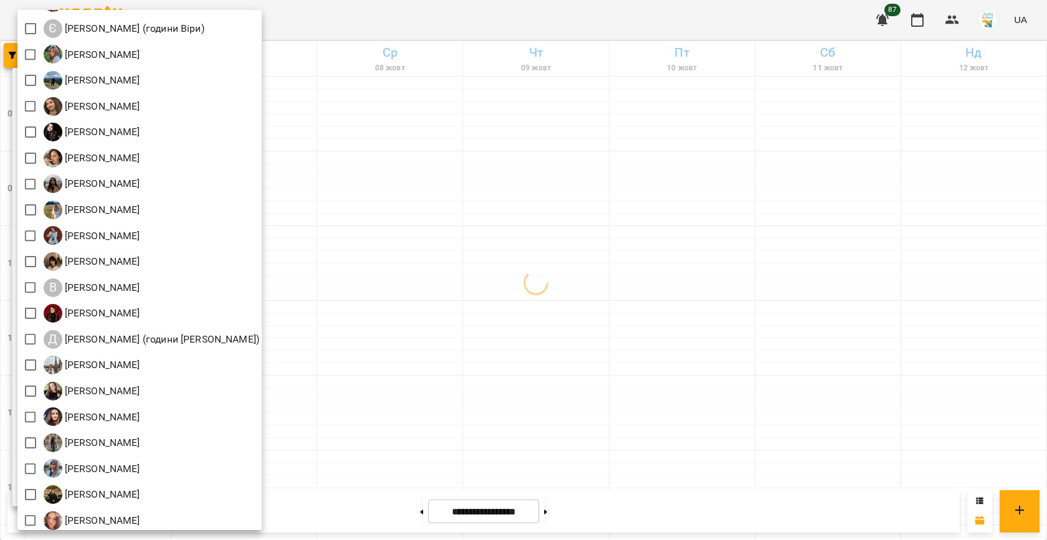
scroll to position [84, 0]
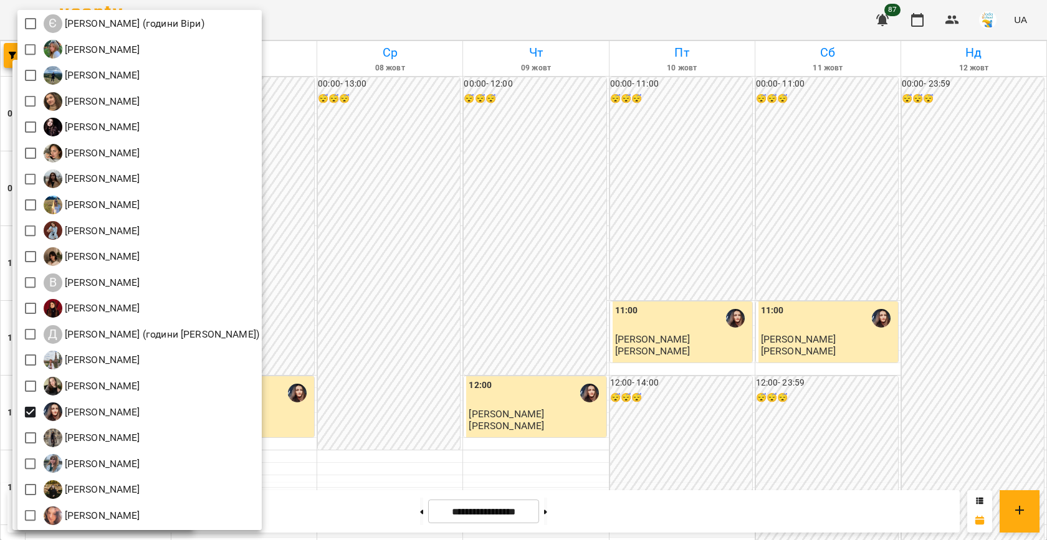
click at [437, 270] on div at bounding box center [523, 270] width 1047 height 540
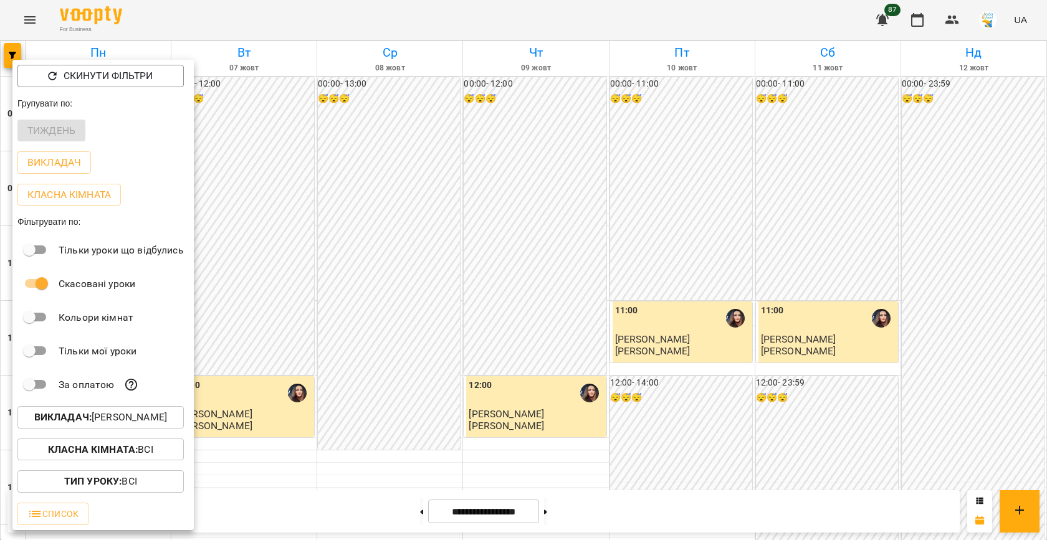
click at [402, 309] on div at bounding box center [523, 270] width 1047 height 540
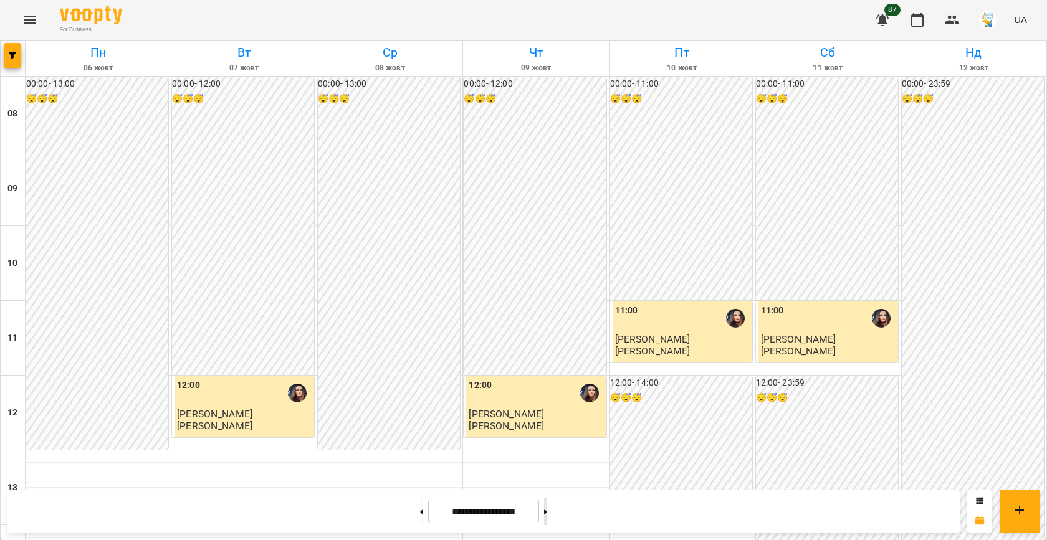
click at [547, 508] on button at bounding box center [545, 511] width 3 height 27
click at [547, 509] on button at bounding box center [545, 511] width 3 height 27
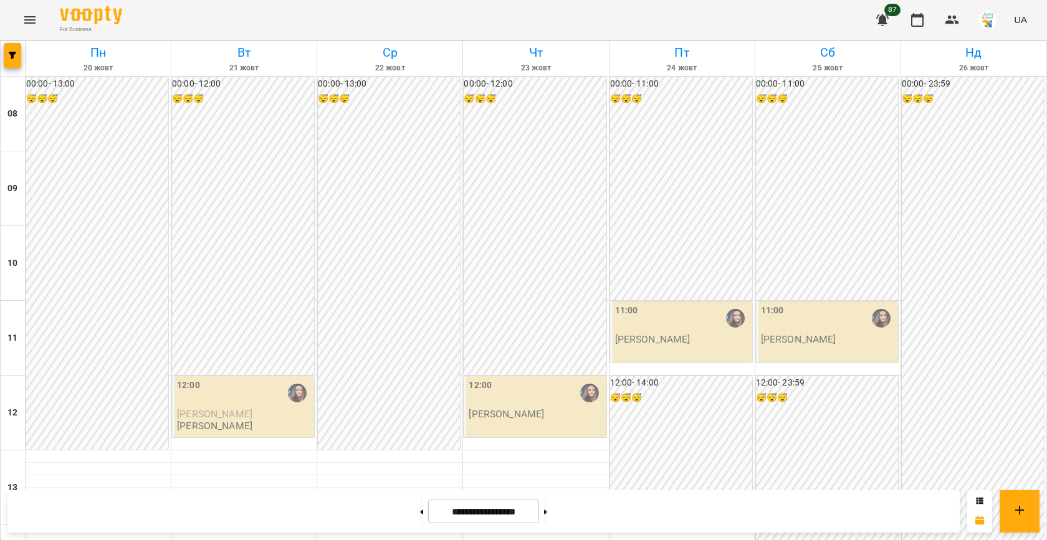
scroll to position [570, 0]
click at [547, 515] on button at bounding box center [545, 511] width 3 height 27
click at [11, 64] on button "button" at bounding box center [12, 55] width 17 height 25
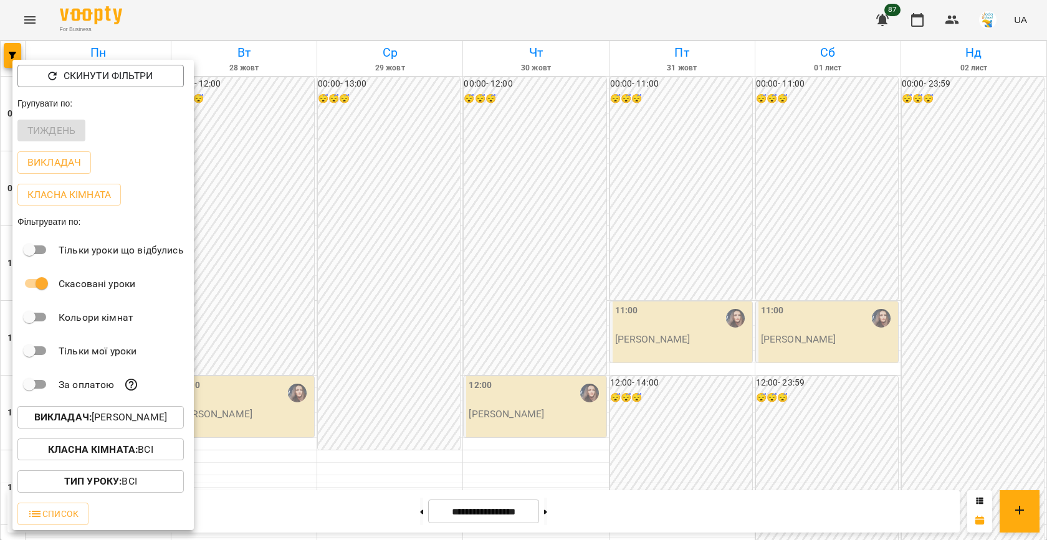
click at [113, 417] on p "Викладач : [PERSON_NAME]" at bounding box center [100, 417] width 133 height 15
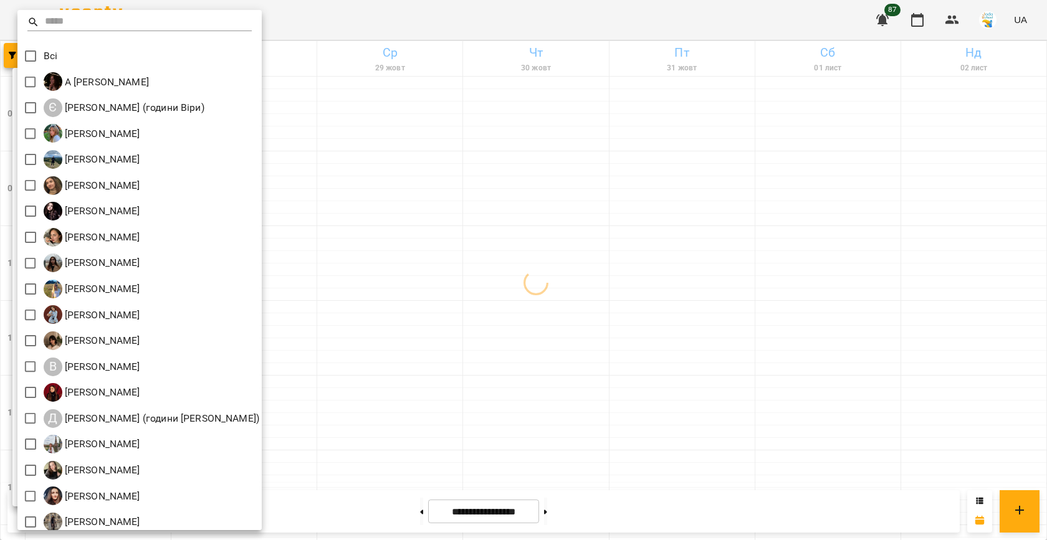
scroll to position [84, 0]
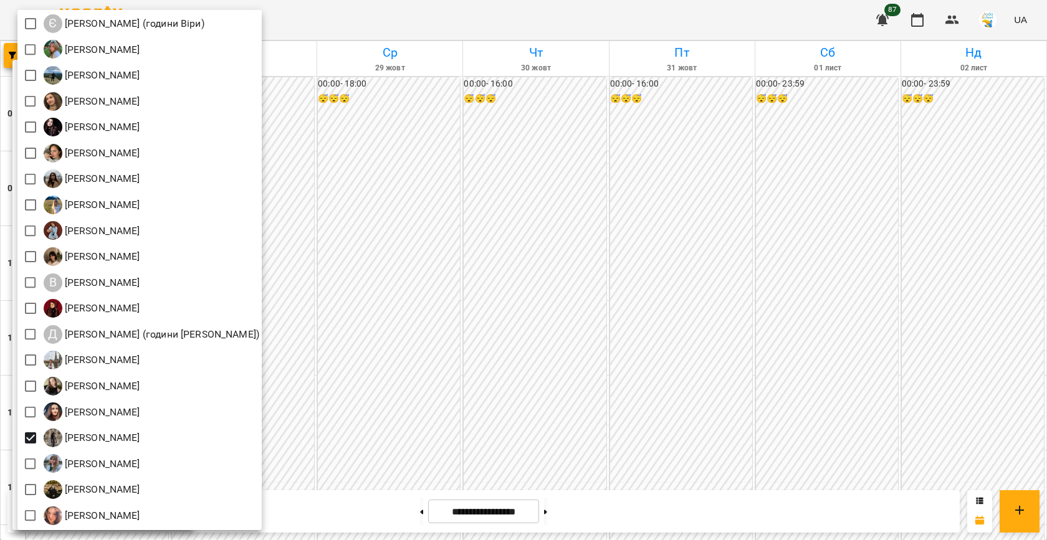
click at [302, 386] on div at bounding box center [523, 270] width 1047 height 540
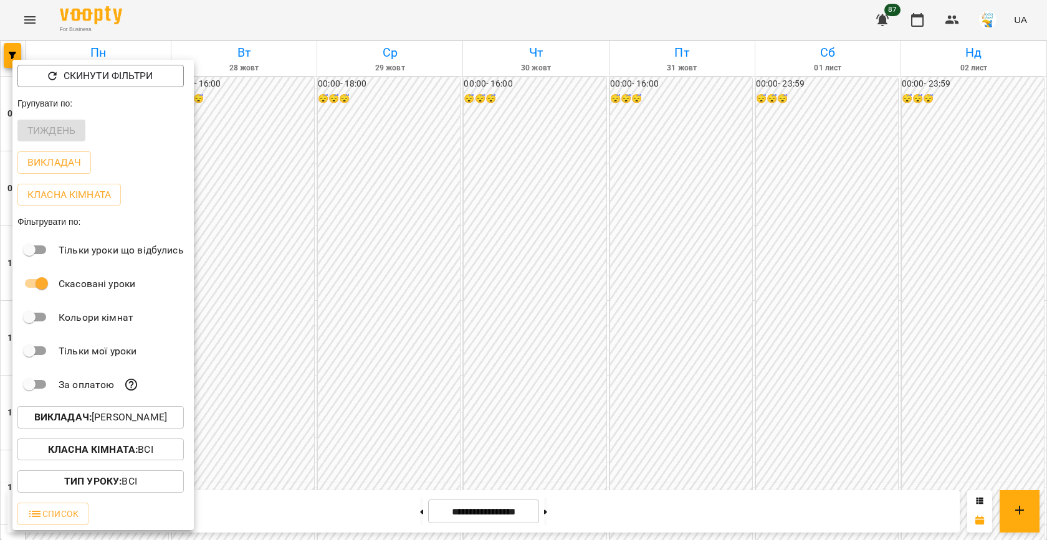
click at [383, 386] on div at bounding box center [523, 270] width 1047 height 540
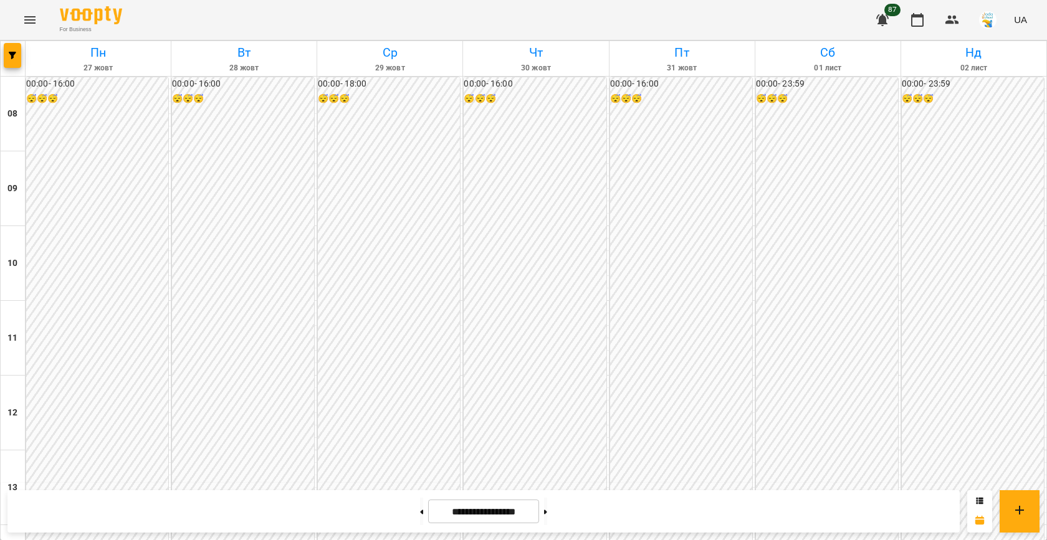
scroll to position [564, 0]
click at [11, 52] on icon "button" at bounding box center [12, 55] width 7 height 7
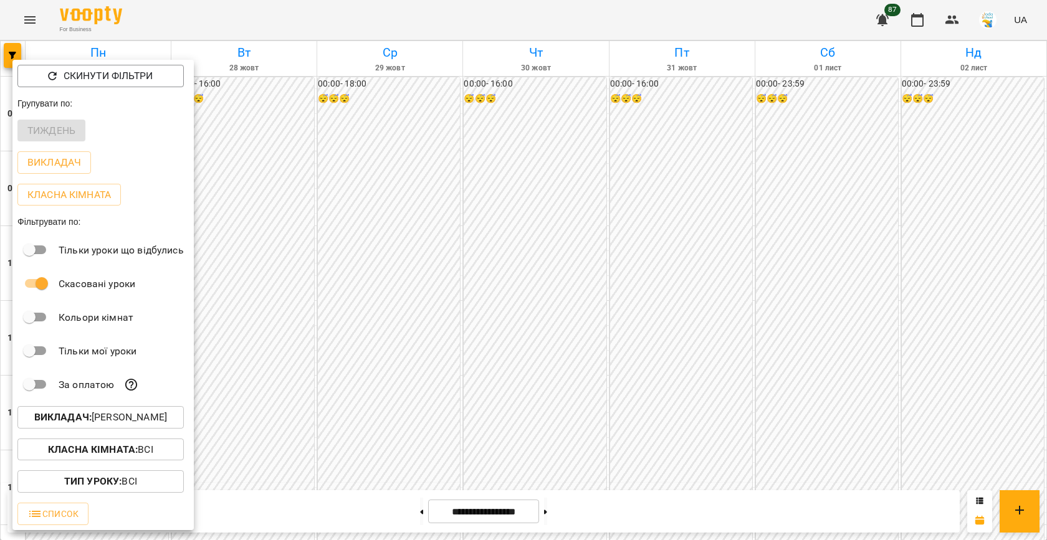
click at [101, 416] on p "Викладач : [PERSON_NAME]" at bounding box center [100, 417] width 133 height 15
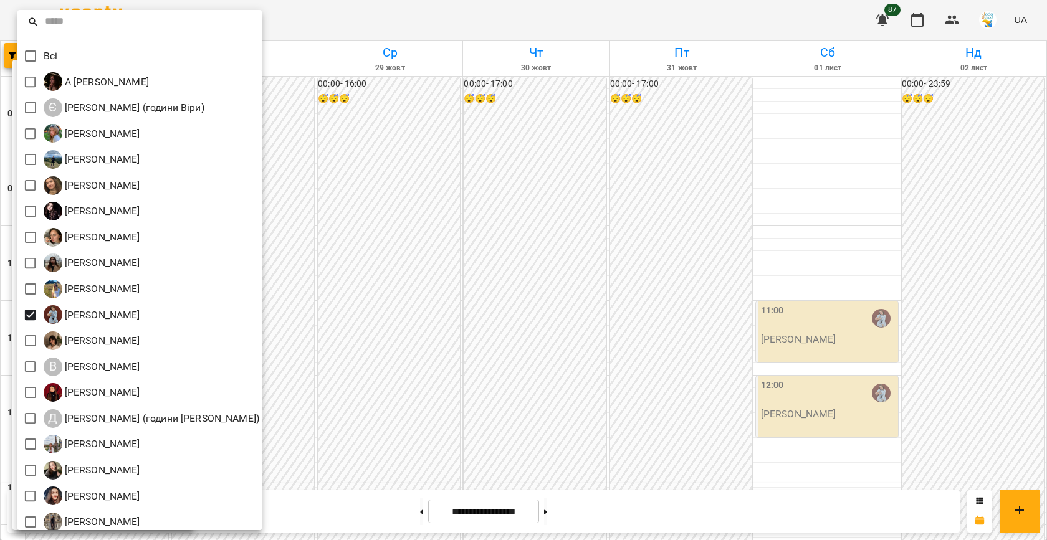
click at [470, 304] on div at bounding box center [523, 270] width 1047 height 540
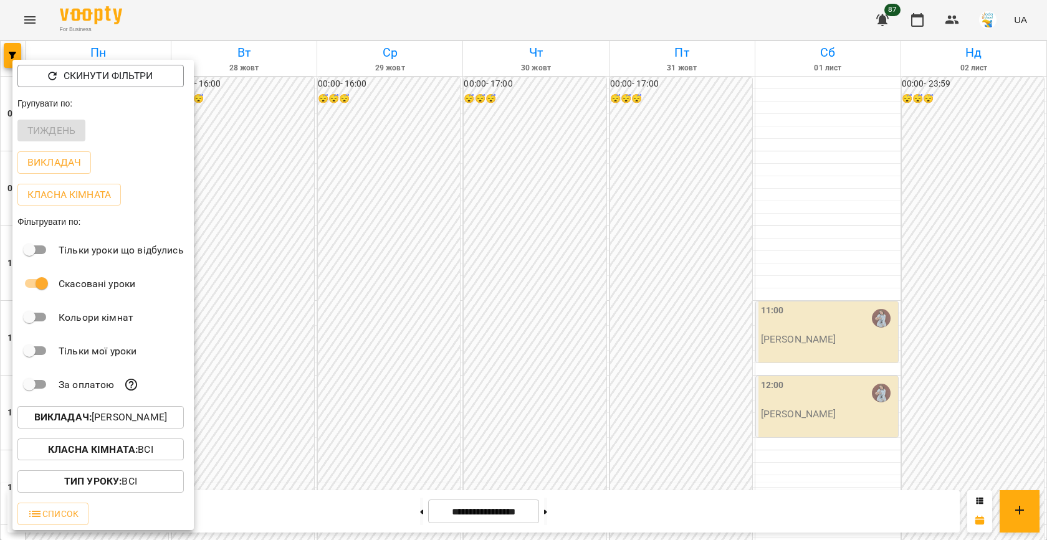
click at [511, 374] on div at bounding box center [523, 270] width 1047 height 540
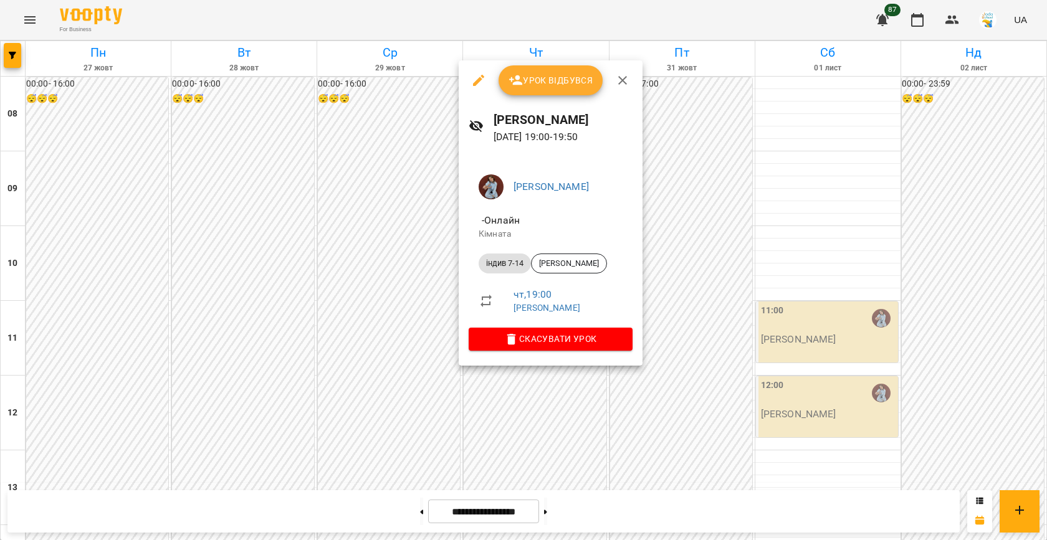
click at [411, 362] on div at bounding box center [523, 270] width 1047 height 540
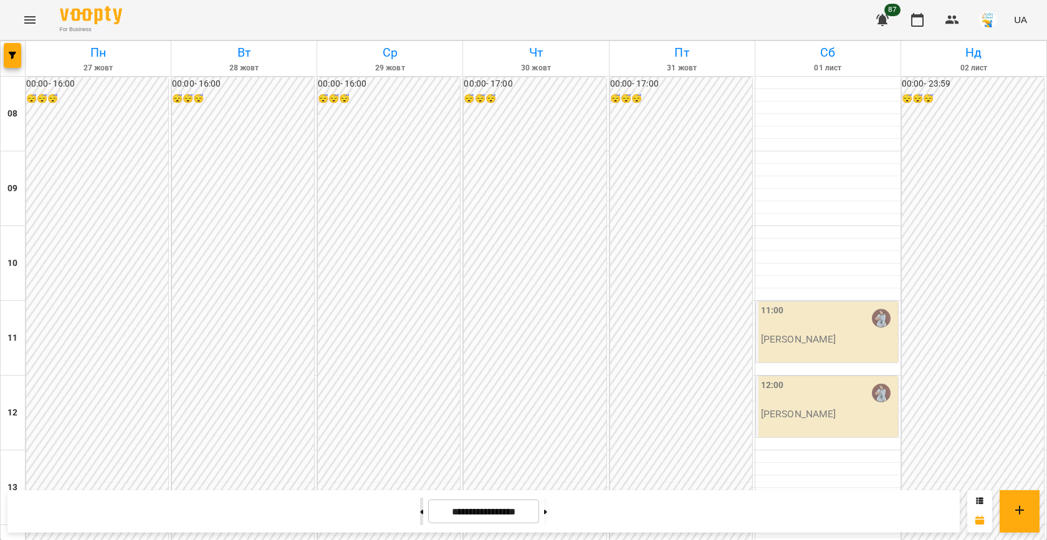
click at [420, 514] on button at bounding box center [421, 511] width 3 height 27
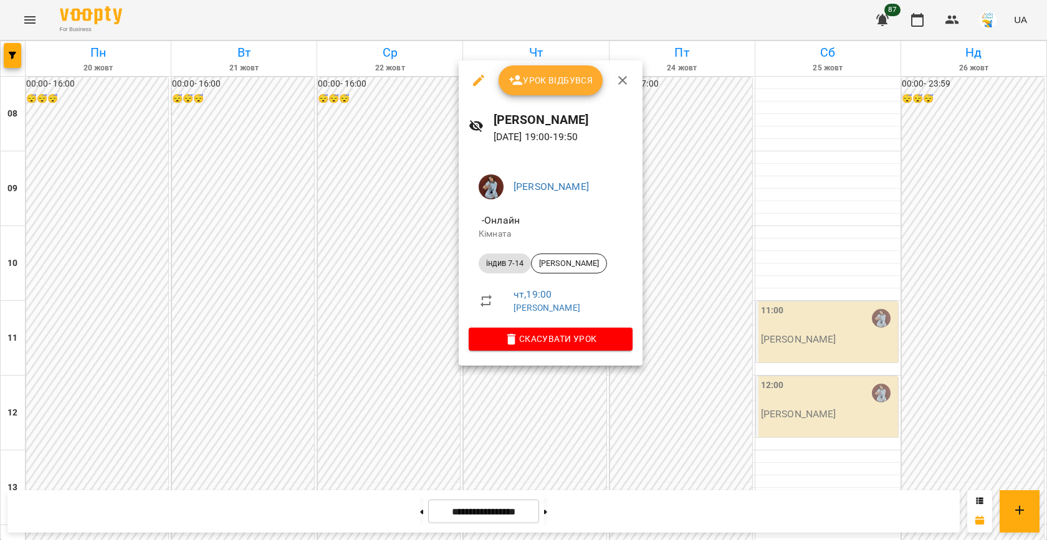
click at [398, 367] on div at bounding box center [523, 270] width 1047 height 540
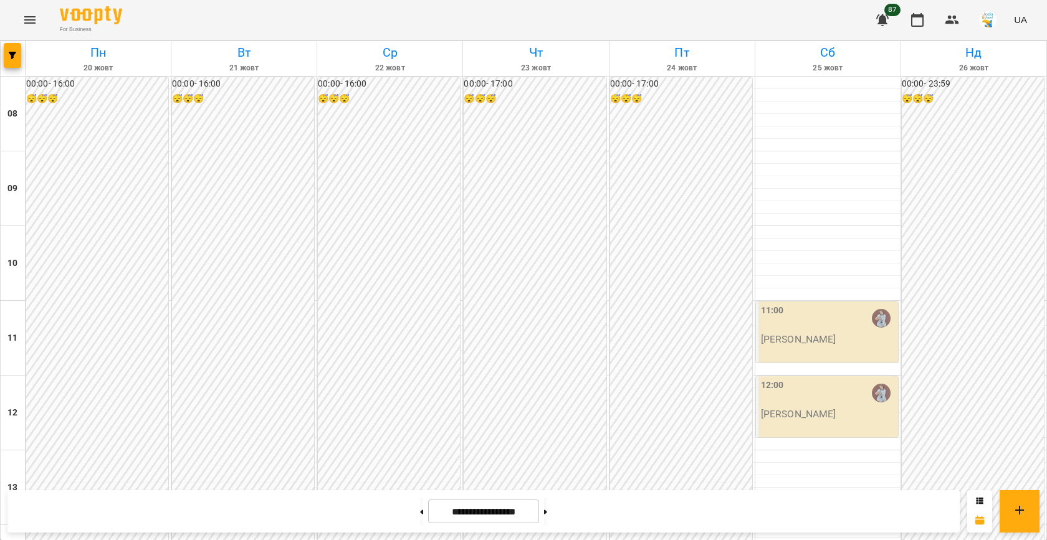
scroll to position [561, 0]
click at [13, 52] on icon "button" at bounding box center [12, 55] width 7 height 7
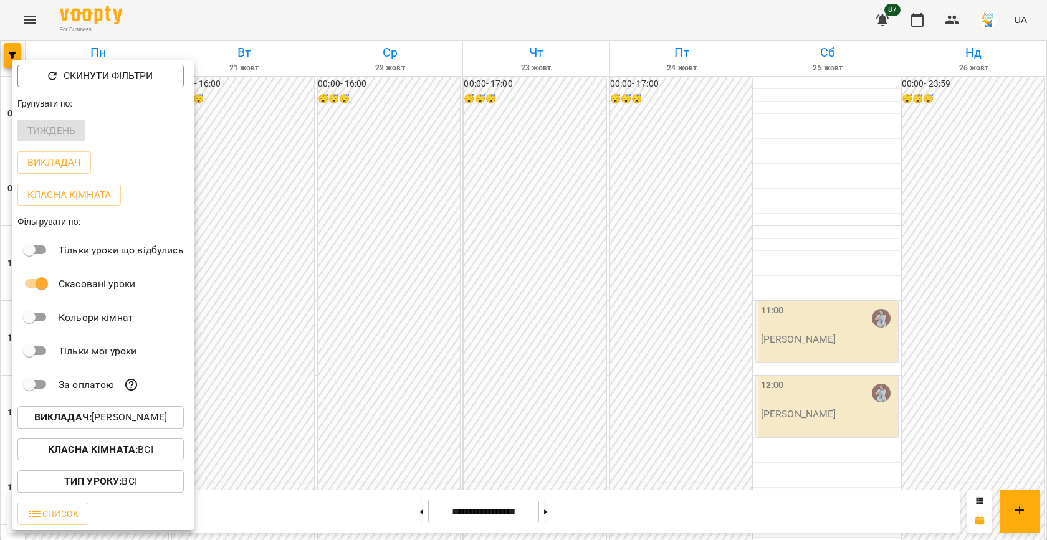
click at [119, 412] on p "Викладач : [PERSON_NAME]" at bounding box center [100, 417] width 133 height 15
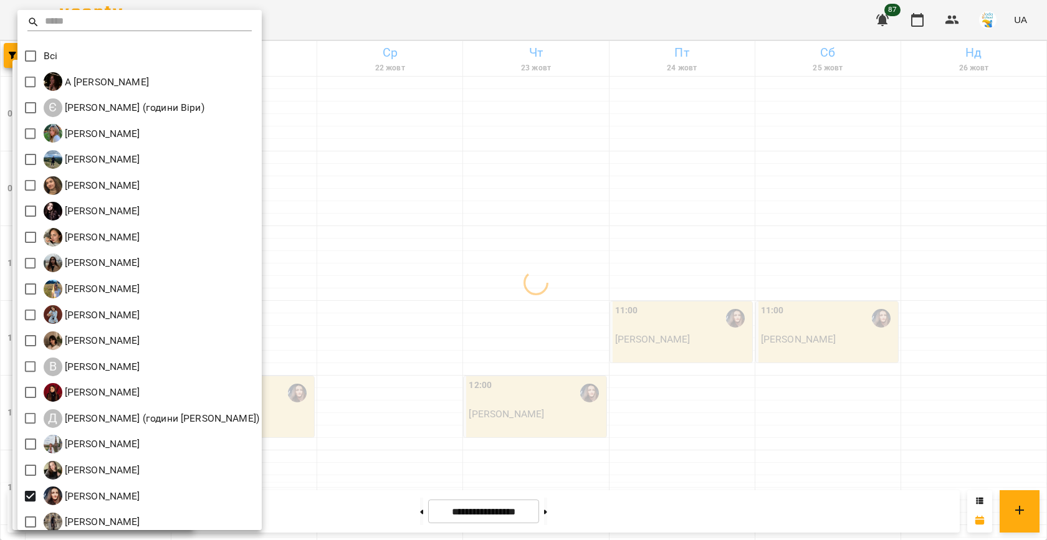
click at [336, 391] on div at bounding box center [523, 270] width 1047 height 540
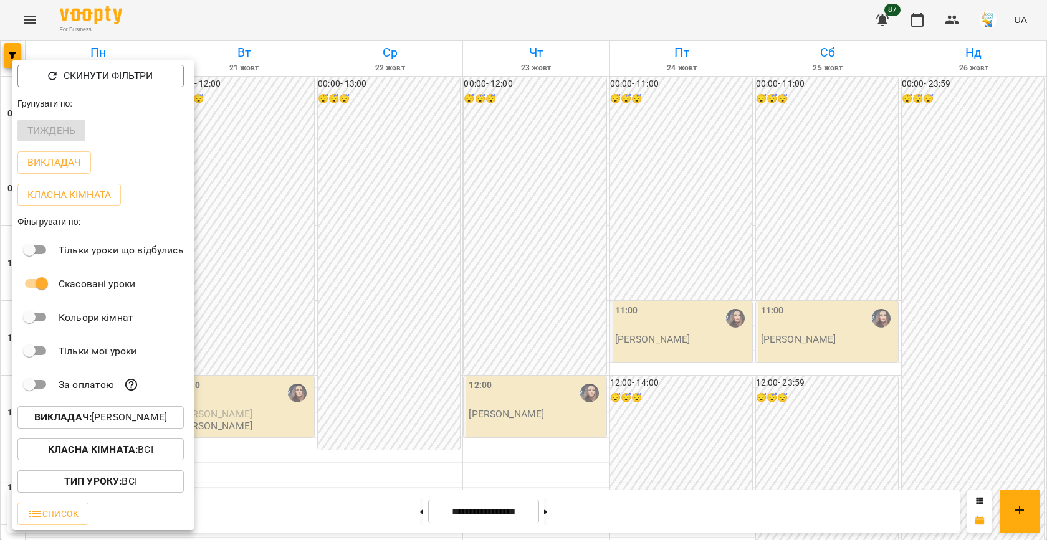
click at [393, 371] on div at bounding box center [523, 270] width 1047 height 540
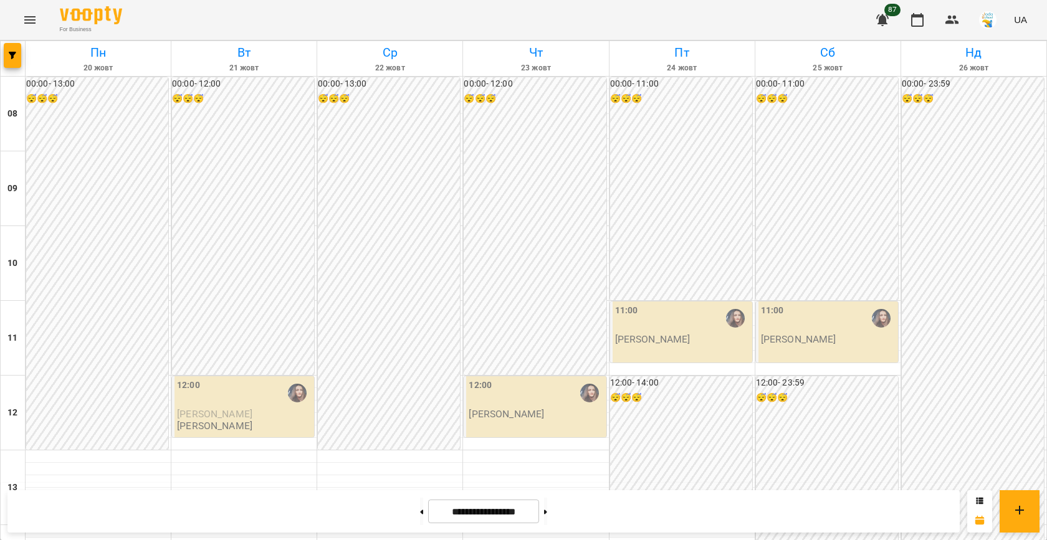
scroll to position [639, 0]
click at [19, 55] on span "button" at bounding box center [12, 55] width 17 height 7
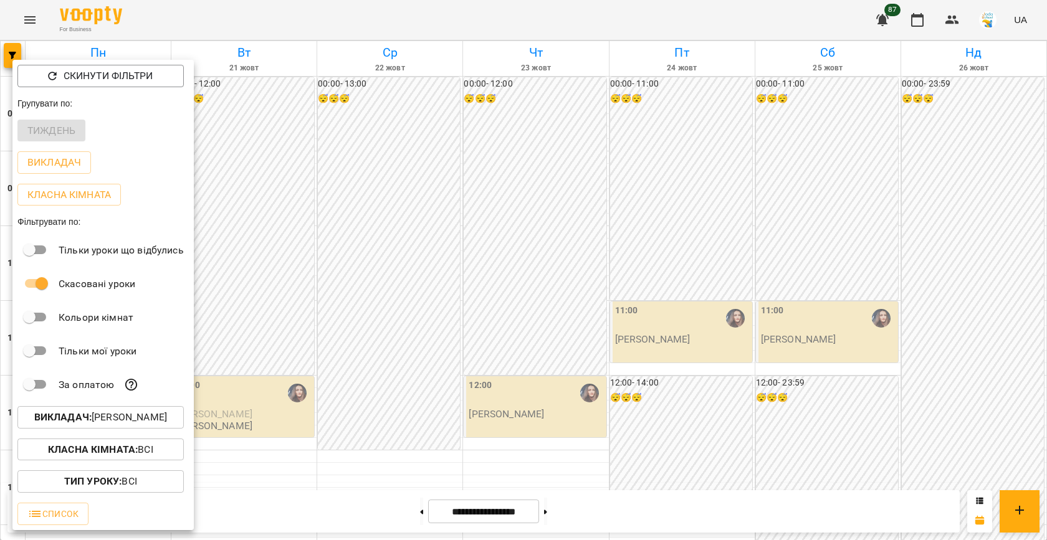
click at [129, 428] on button "Викладач : [PERSON_NAME]" at bounding box center [100, 417] width 166 height 22
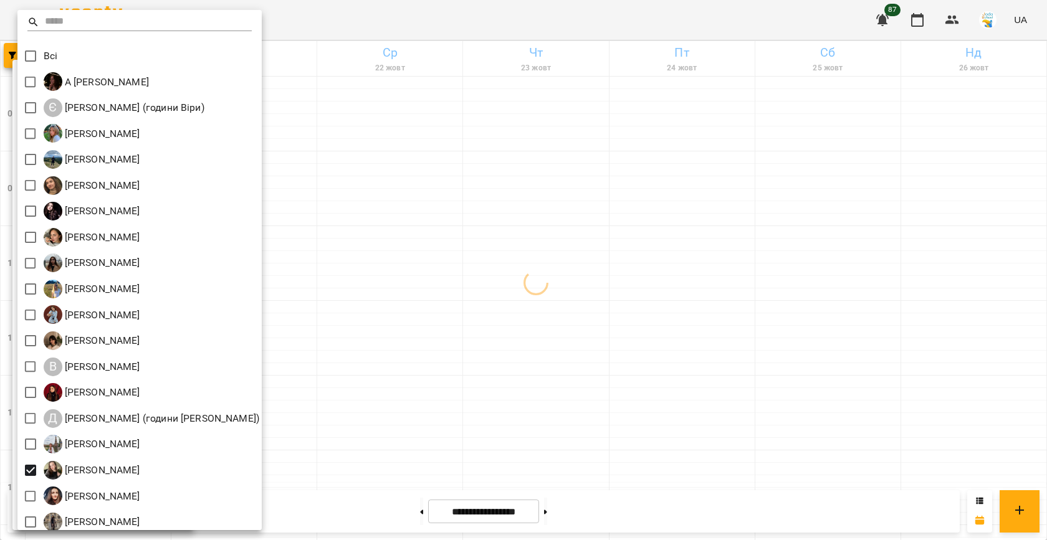
click at [358, 368] on div at bounding box center [523, 270] width 1047 height 540
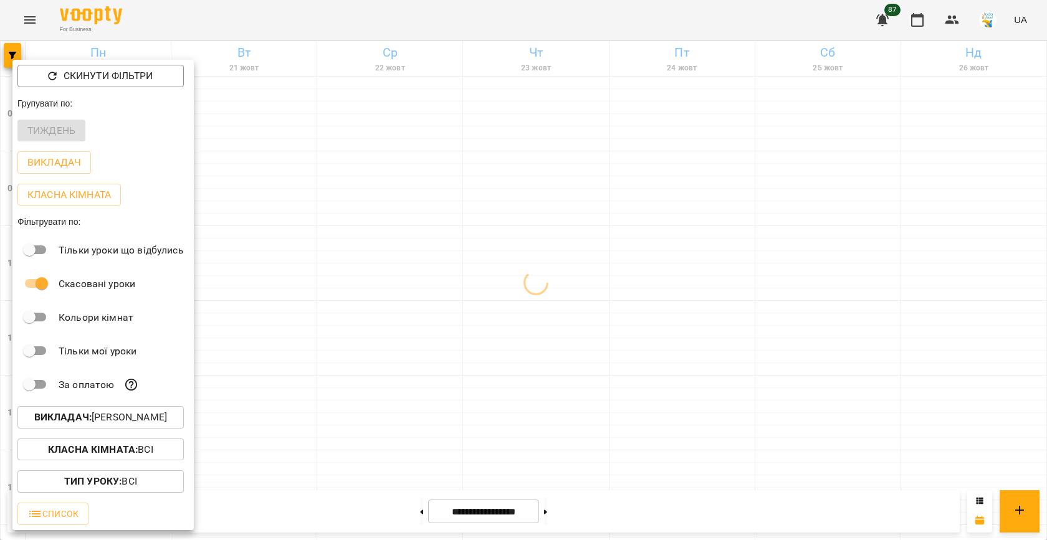
click at [429, 359] on div at bounding box center [523, 270] width 1047 height 540
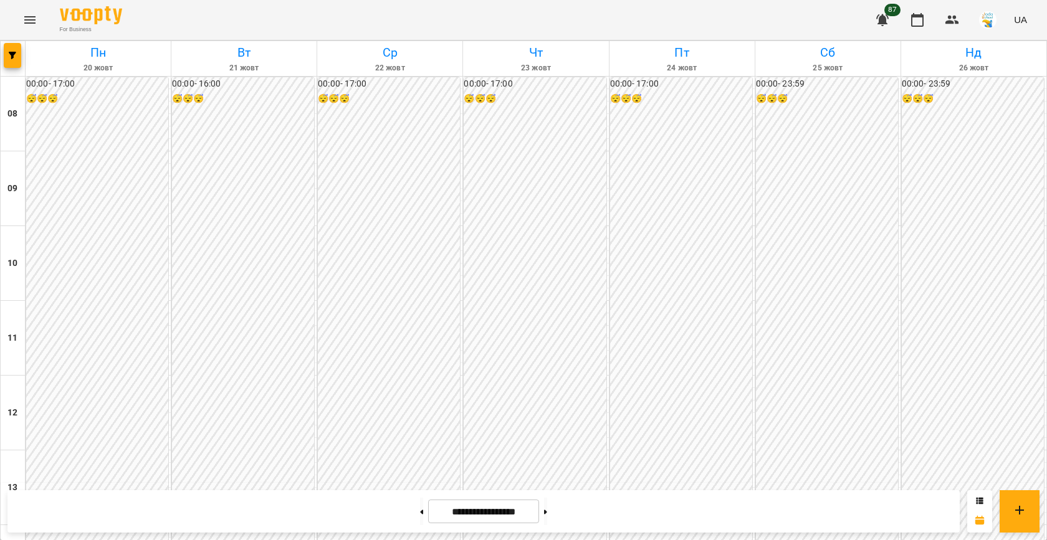
scroll to position [603, 0]
click at [12, 57] on icon "button" at bounding box center [12, 55] width 7 height 7
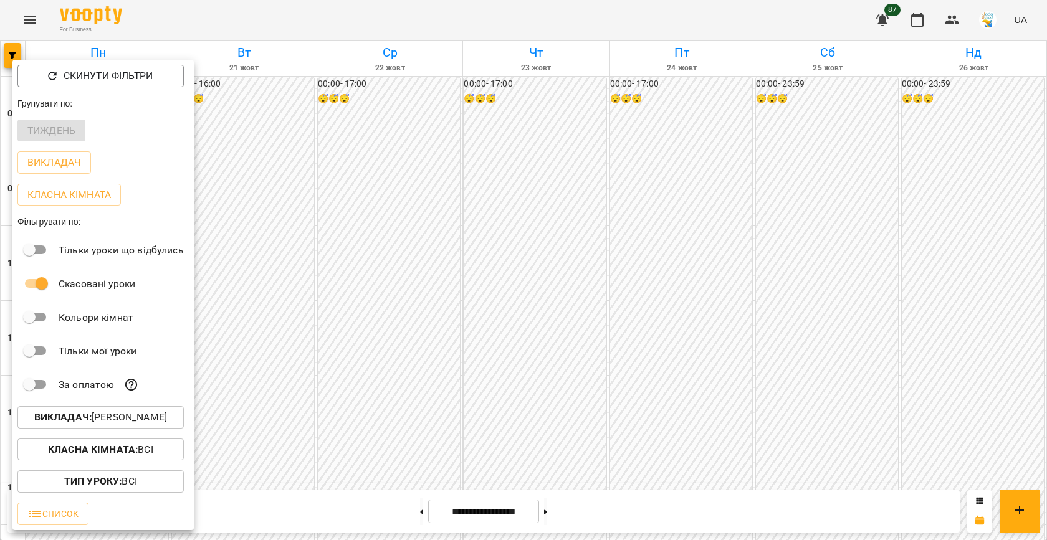
click at [125, 419] on p "Викладач : [PERSON_NAME]" at bounding box center [100, 417] width 133 height 15
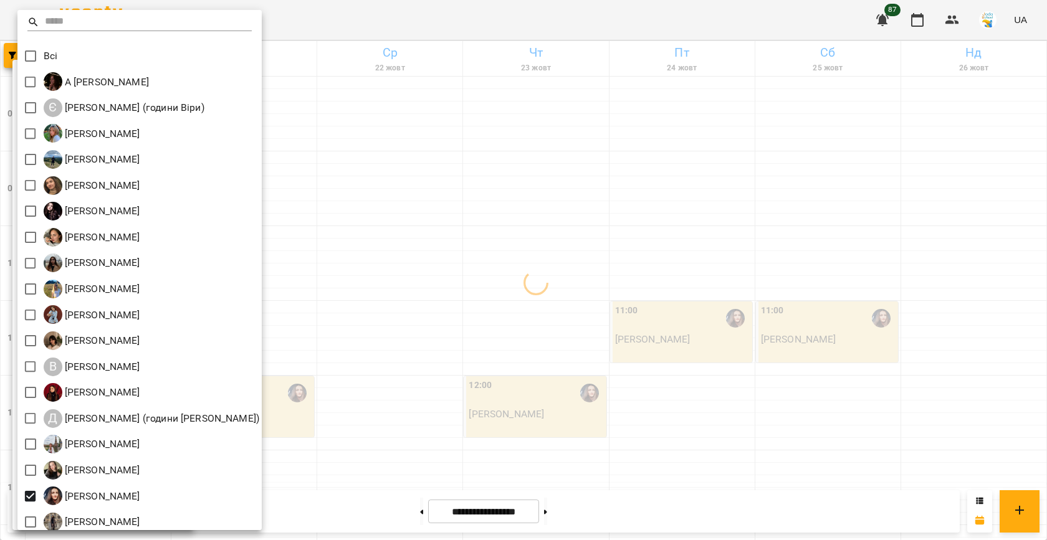
click at [367, 333] on div at bounding box center [523, 270] width 1047 height 540
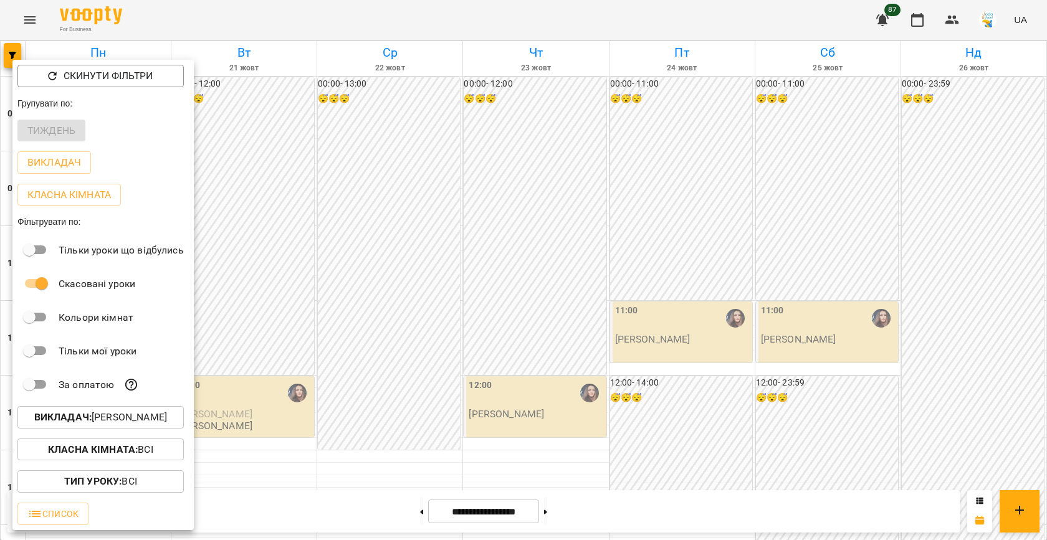
click at [329, 325] on div at bounding box center [523, 270] width 1047 height 540
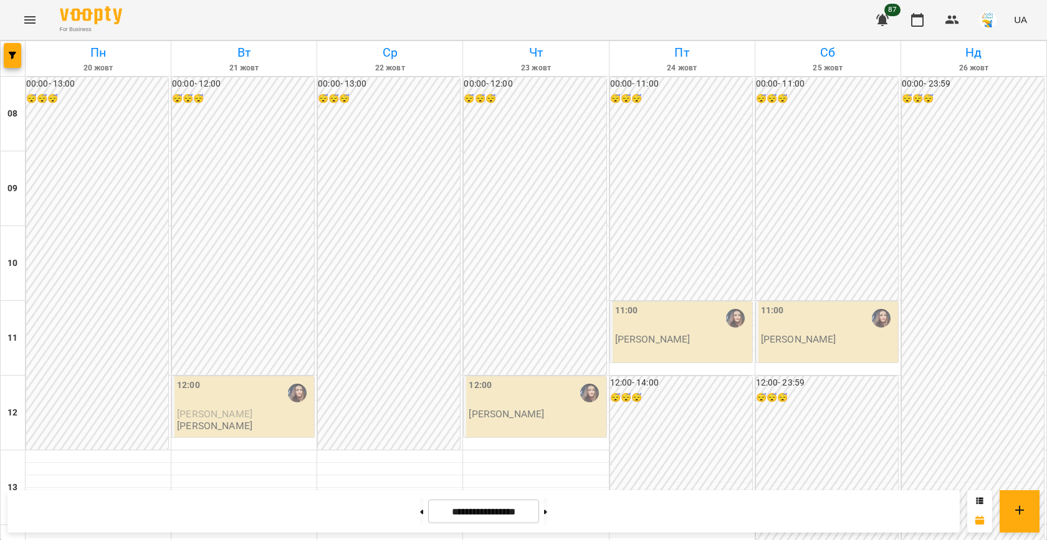
scroll to position [639, 0]
click at [17, 52] on span "button" at bounding box center [12, 55] width 17 height 7
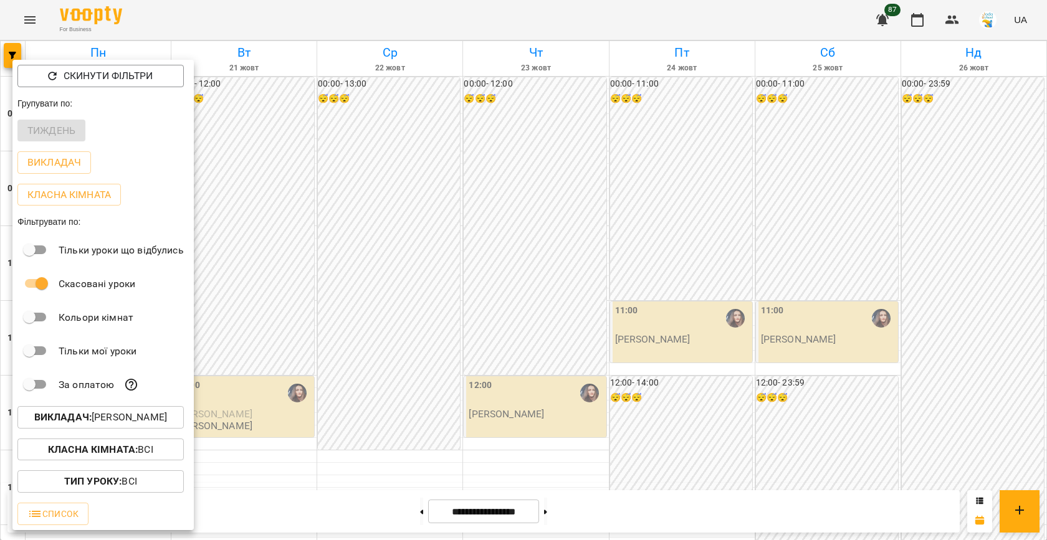
click at [132, 417] on p "Викладач : [PERSON_NAME]" at bounding box center [100, 417] width 133 height 15
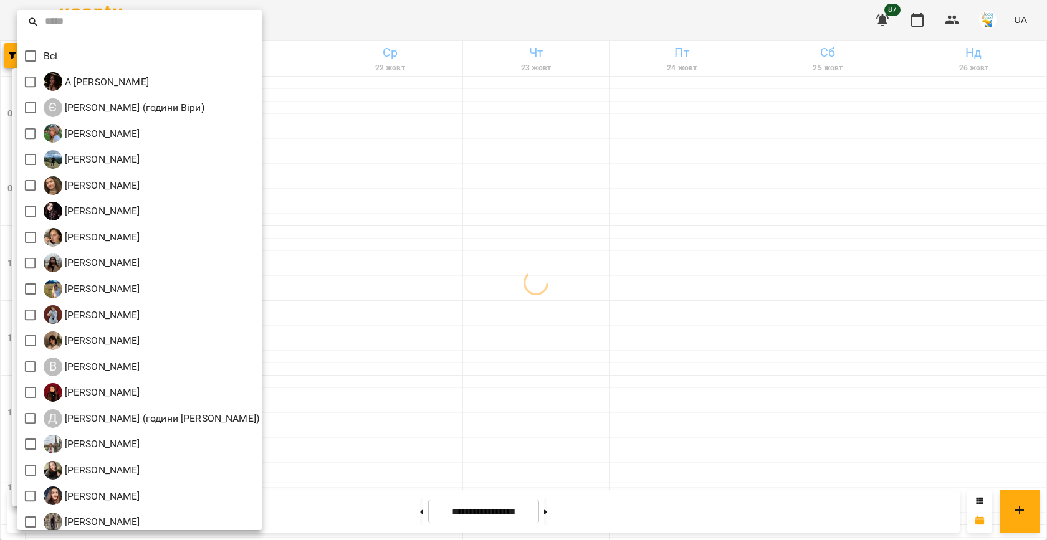
scroll to position [84, 0]
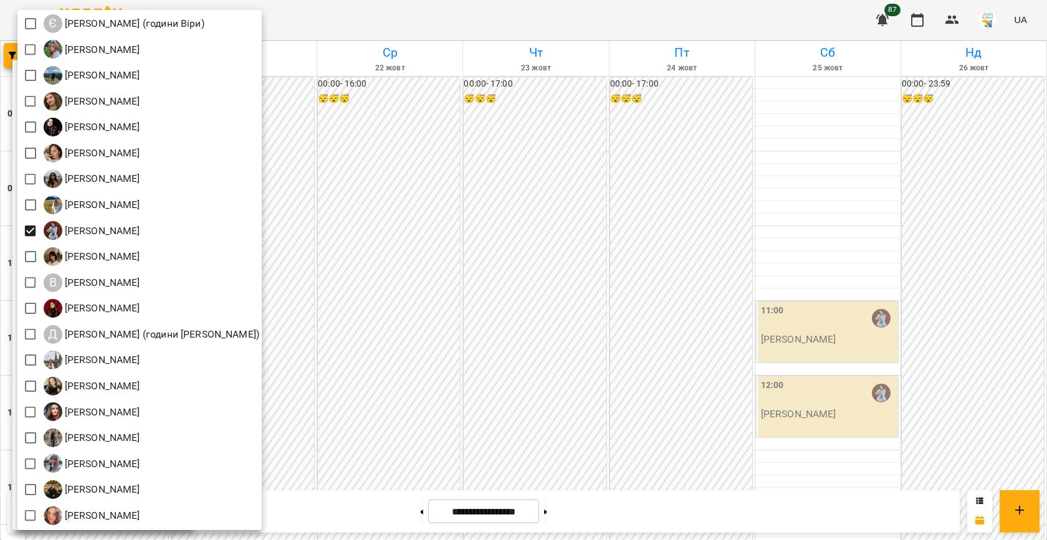
click at [452, 373] on div at bounding box center [523, 270] width 1047 height 540
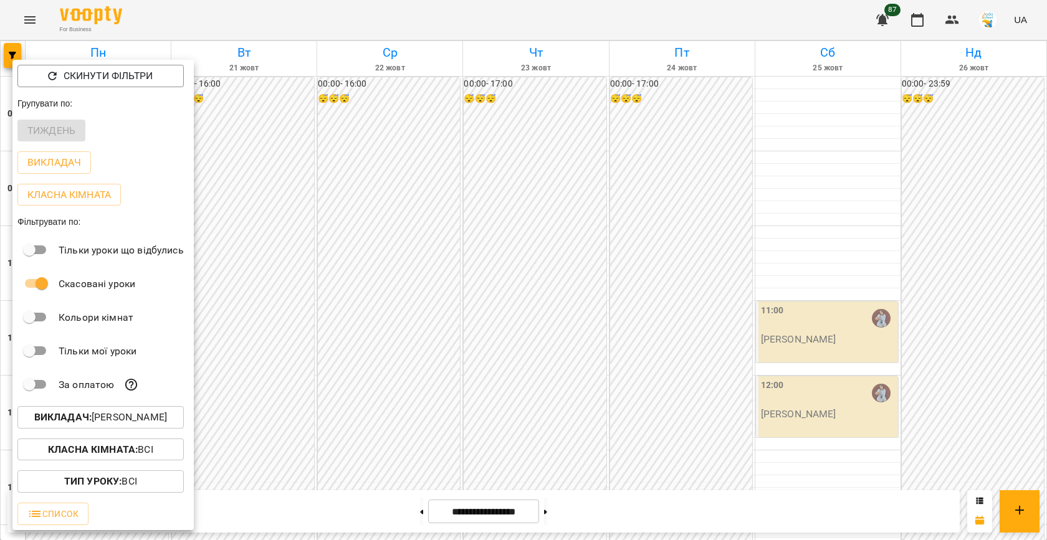
click at [412, 359] on div at bounding box center [523, 270] width 1047 height 540
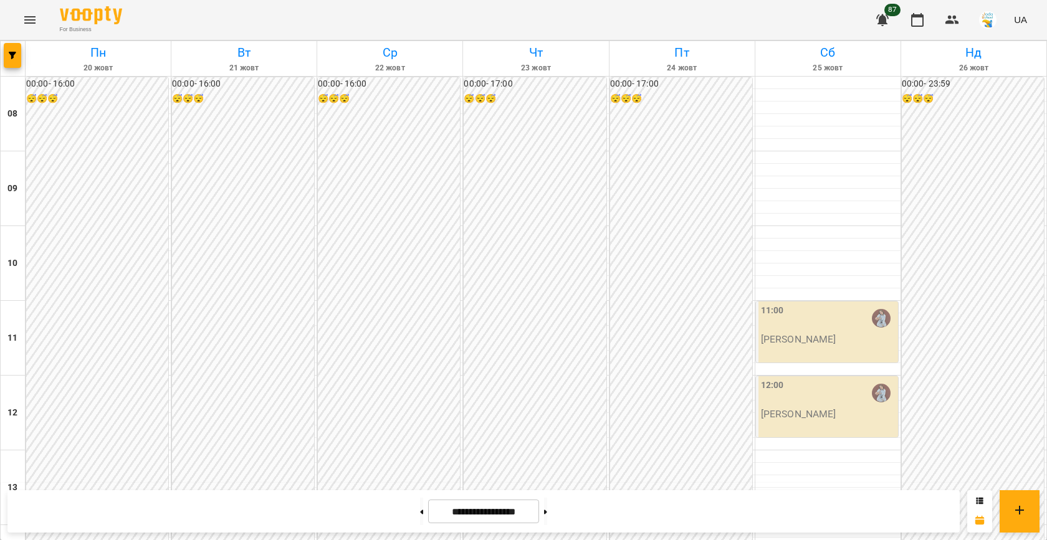
scroll to position [605, 0]
click at [13, 59] on icon "button" at bounding box center [12, 55] width 7 height 7
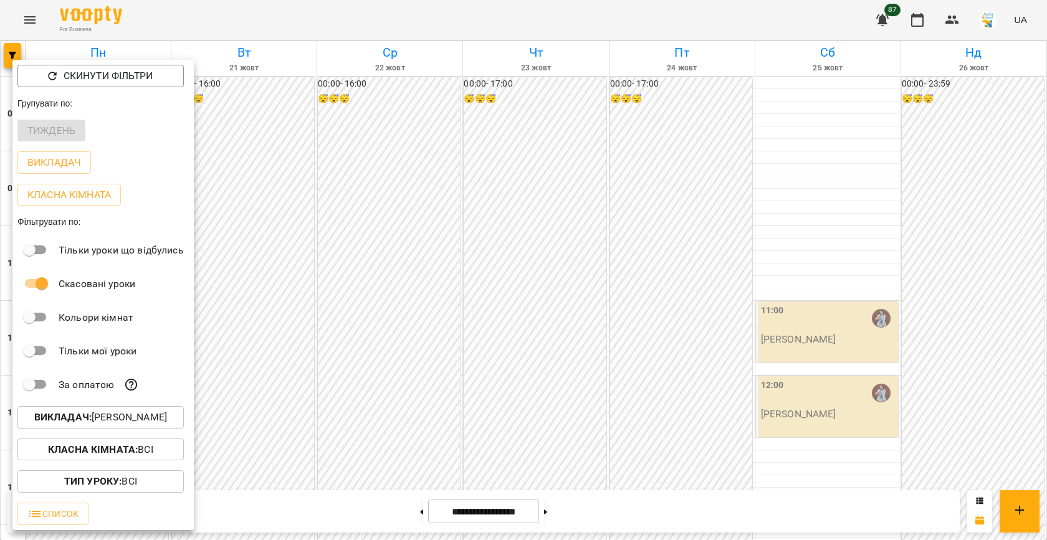
click at [130, 417] on p "Викладач : [PERSON_NAME]" at bounding box center [100, 417] width 133 height 15
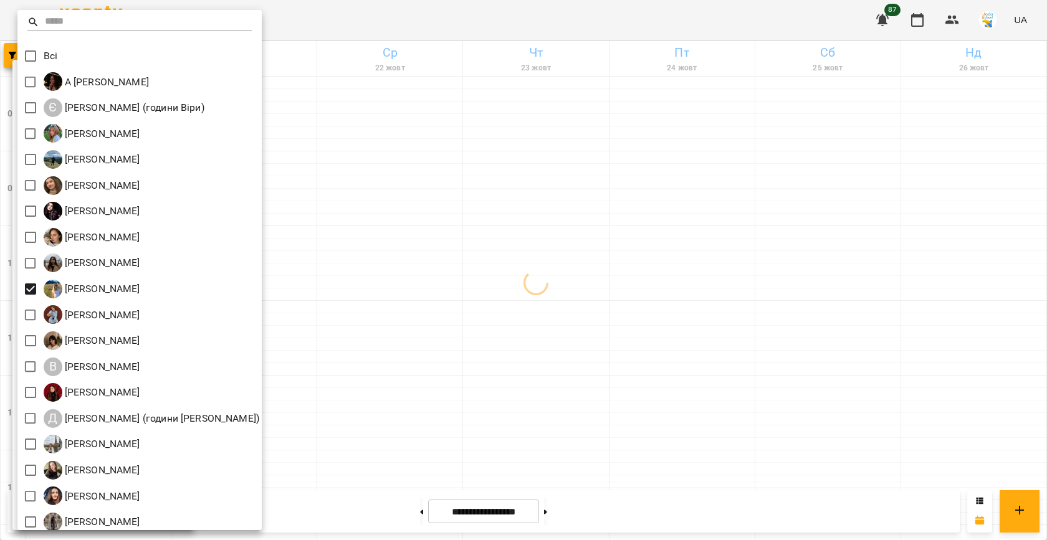
click at [434, 277] on div at bounding box center [523, 270] width 1047 height 540
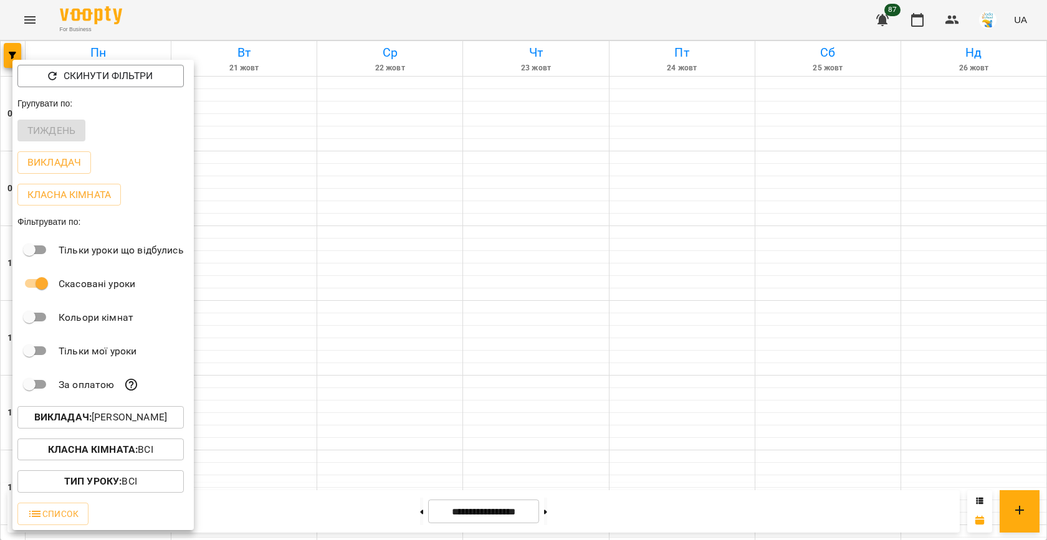
click at [384, 272] on div at bounding box center [523, 270] width 1047 height 540
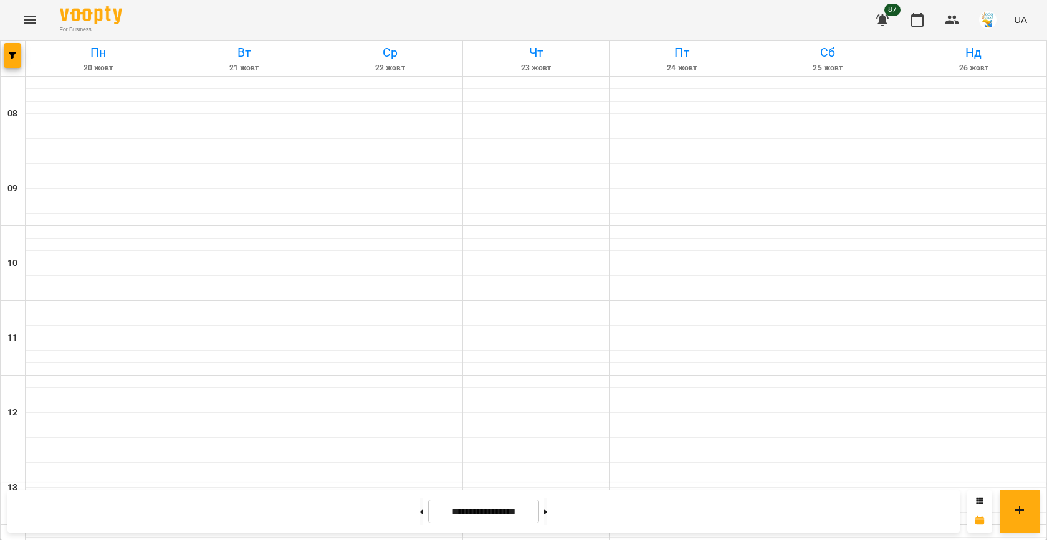
scroll to position [639, 0]
click at [420, 511] on button at bounding box center [421, 511] width 3 height 27
type input "**********"
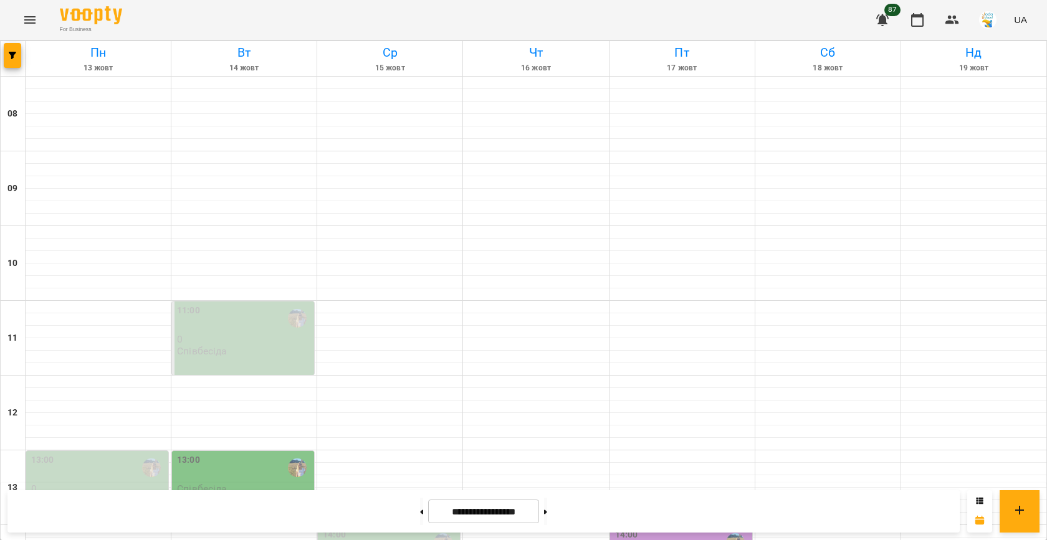
scroll to position [499, 0]
